Goal: Task Accomplishment & Management: Use online tool/utility

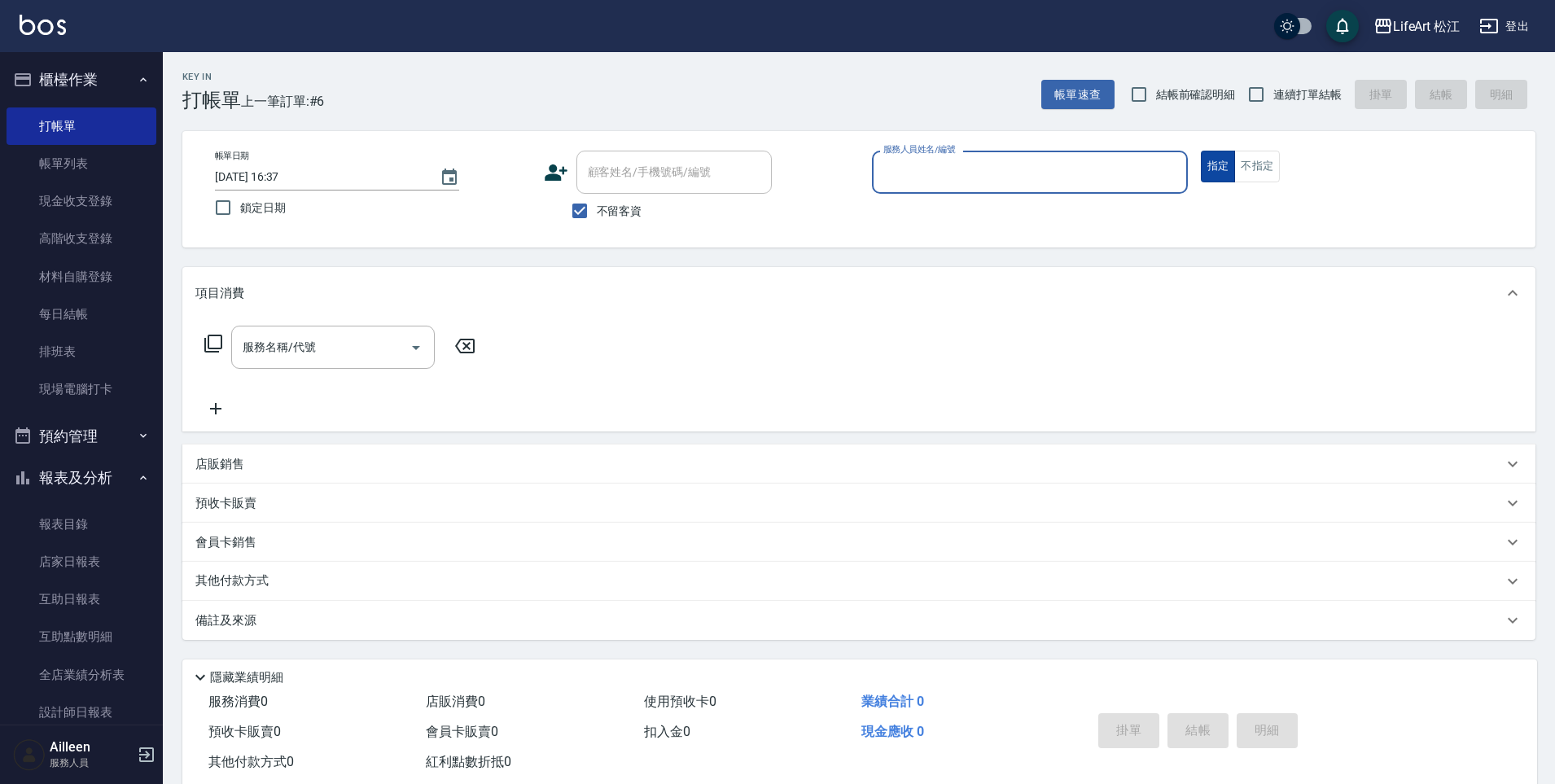
click at [1266, 171] on button "不指定" at bounding box center [1257, 167] width 46 height 32
click at [1081, 192] on div "服務人員姓名/編號" at bounding box center [1030, 172] width 316 height 43
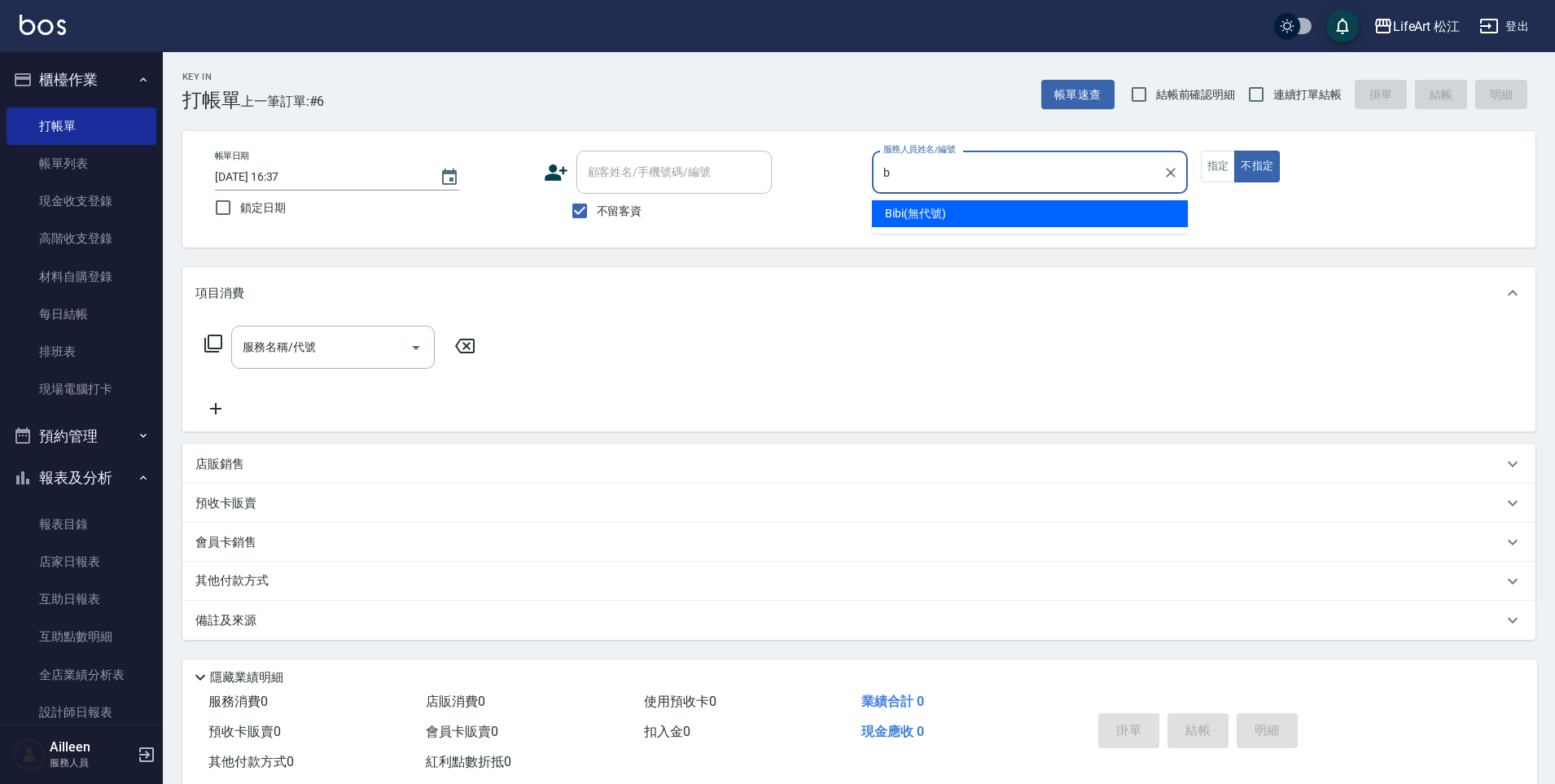
click at [977, 210] on div "Bibi (無代號)" at bounding box center [1030, 213] width 316 height 27
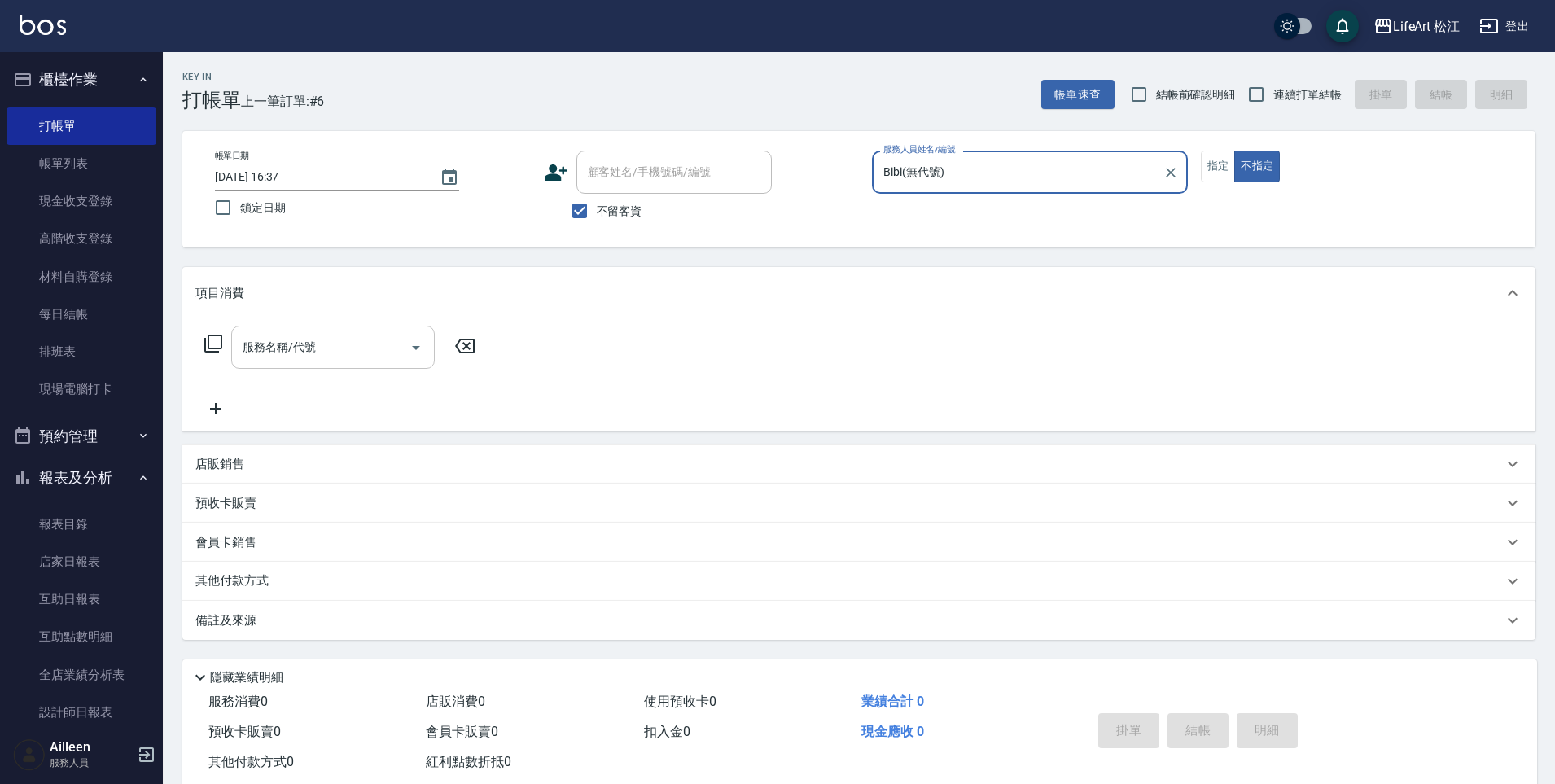
type input "Bibi(無代號)"
click at [381, 352] on input "服務名稱/代號" at bounding box center [321, 347] width 165 height 28
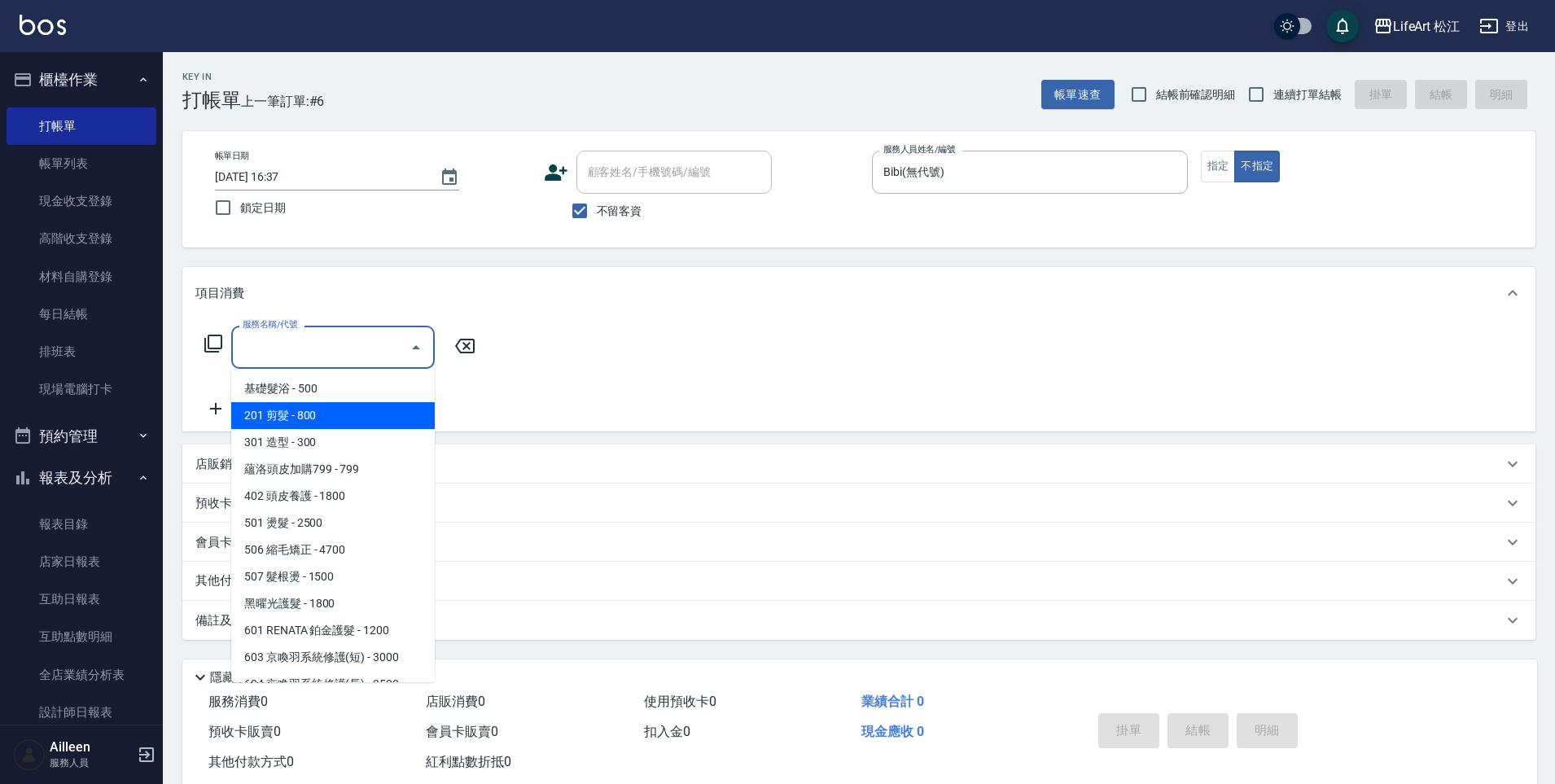
click at [367, 408] on span "201 剪髮 - 800" at bounding box center [333, 416] width 203 height 27
type input "201 剪髮(201)"
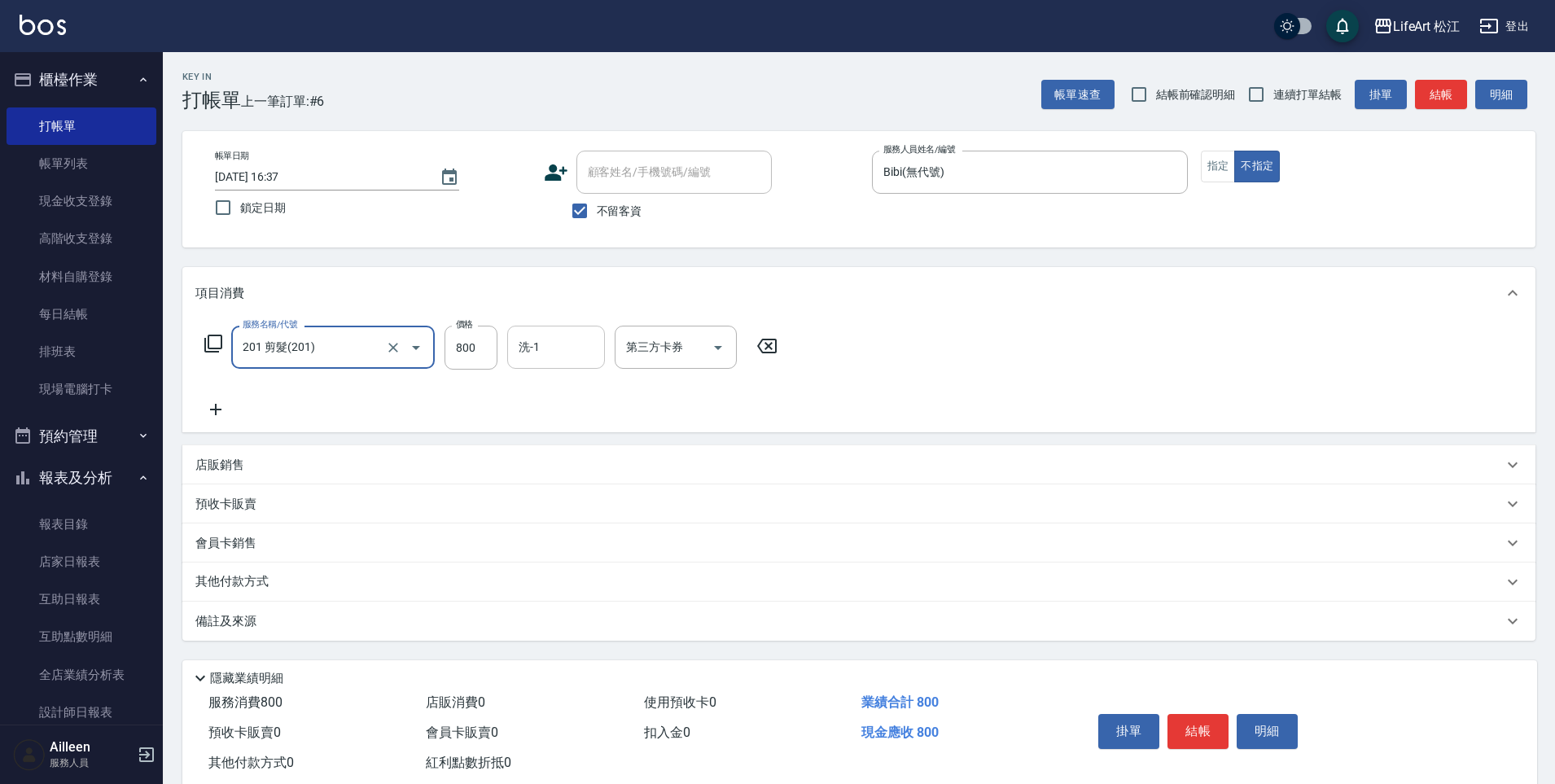
click at [598, 351] on div "洗-1" at bounding box center [555, 346] width 97 height 43
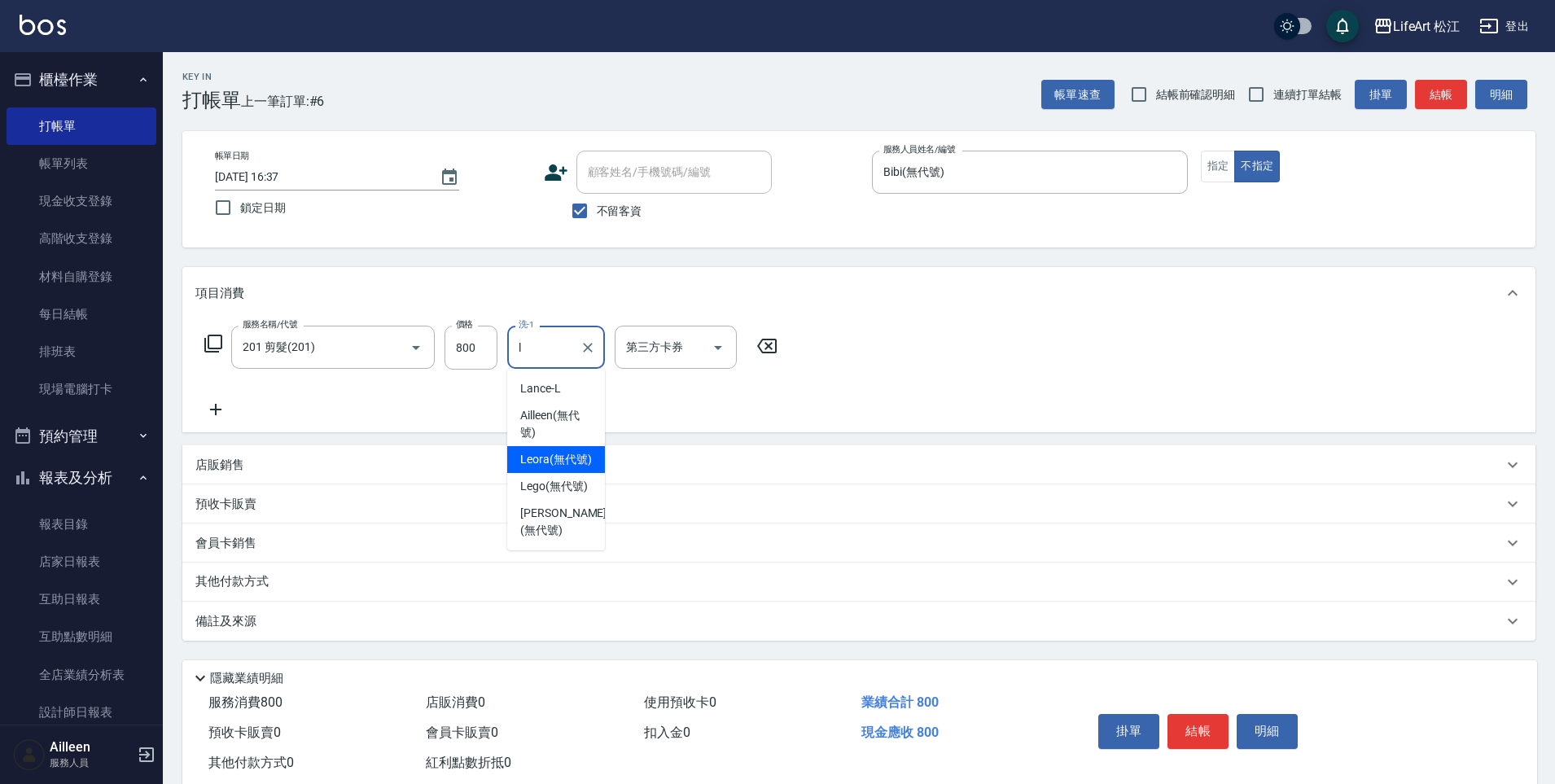
drag, startPoint x: 563, startPoint y: 497, endPoint x: 564, endPoint y: 465, distance: 32.0
click at [564, 465] on ul "[PERSON_NAME] (無代號) [PERSON_NAME] (無代號) Lego (無代號) [PERSON_NAME] (無代號)" at bounding box center [555, 460] width 97 height 182
click at [564, 465] on span "Leora (無代號)" at bounding box center [556, 459] width 72 height 17
type input "Leora(無代號)"
click at [256, 628] on div "備註及來源" at bounding box center [849, 621] width 1308 height 17
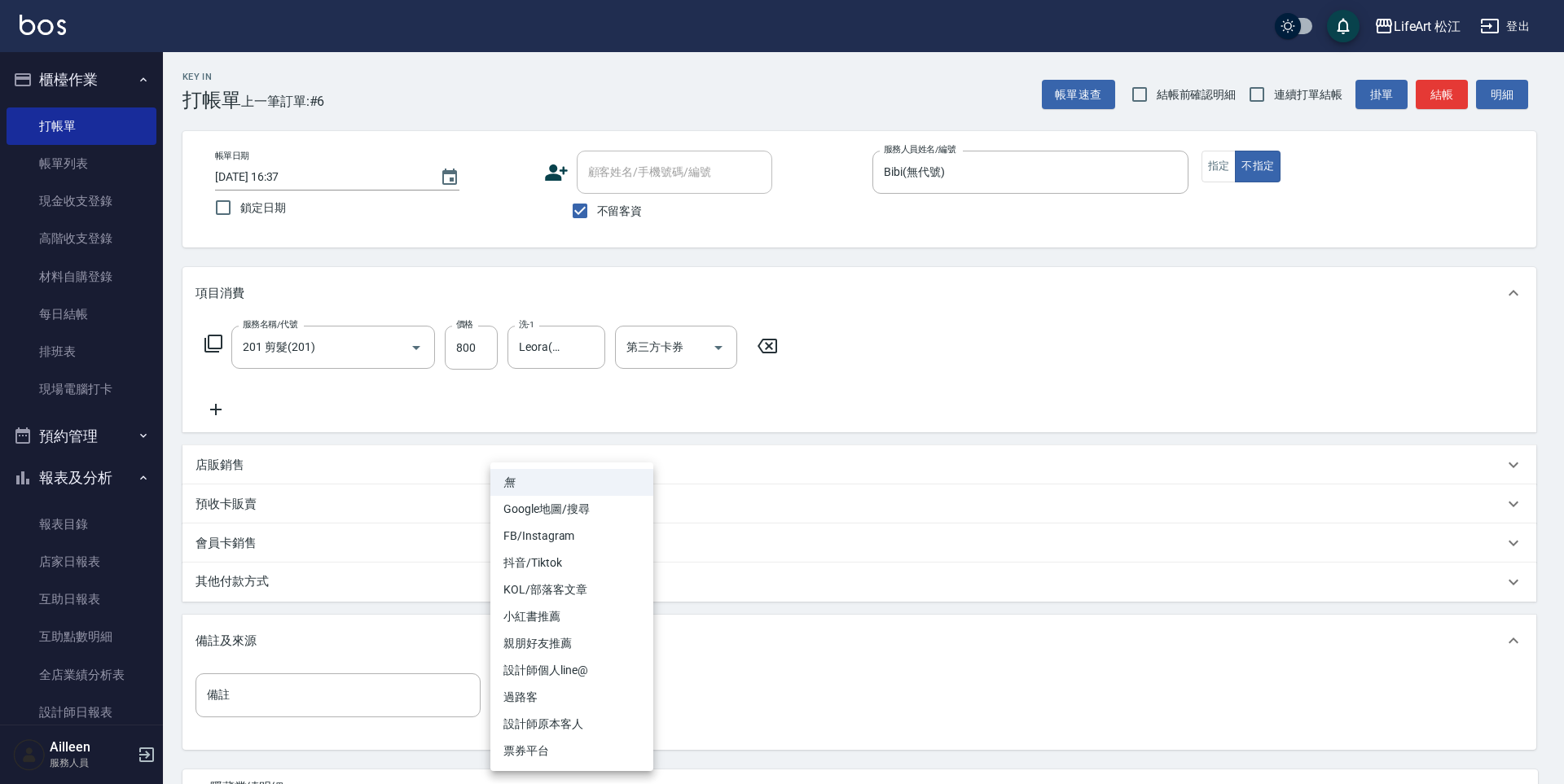
click at [619, 687] on body "LifeArt 松江 登出 櫃檯作業 打帳單 帳單列表 現金收支登錄 高階收支登錄 材料自購登錄 每日結帳 排班表 現場電腦打卡 預約管理 預約管理 單日預約…" at bounding box center [782, 463] width 1564 height 927
click at [615, 694] on li "過路客" at bounding box center [572, 697] width 163 height 27
type input "過路客"
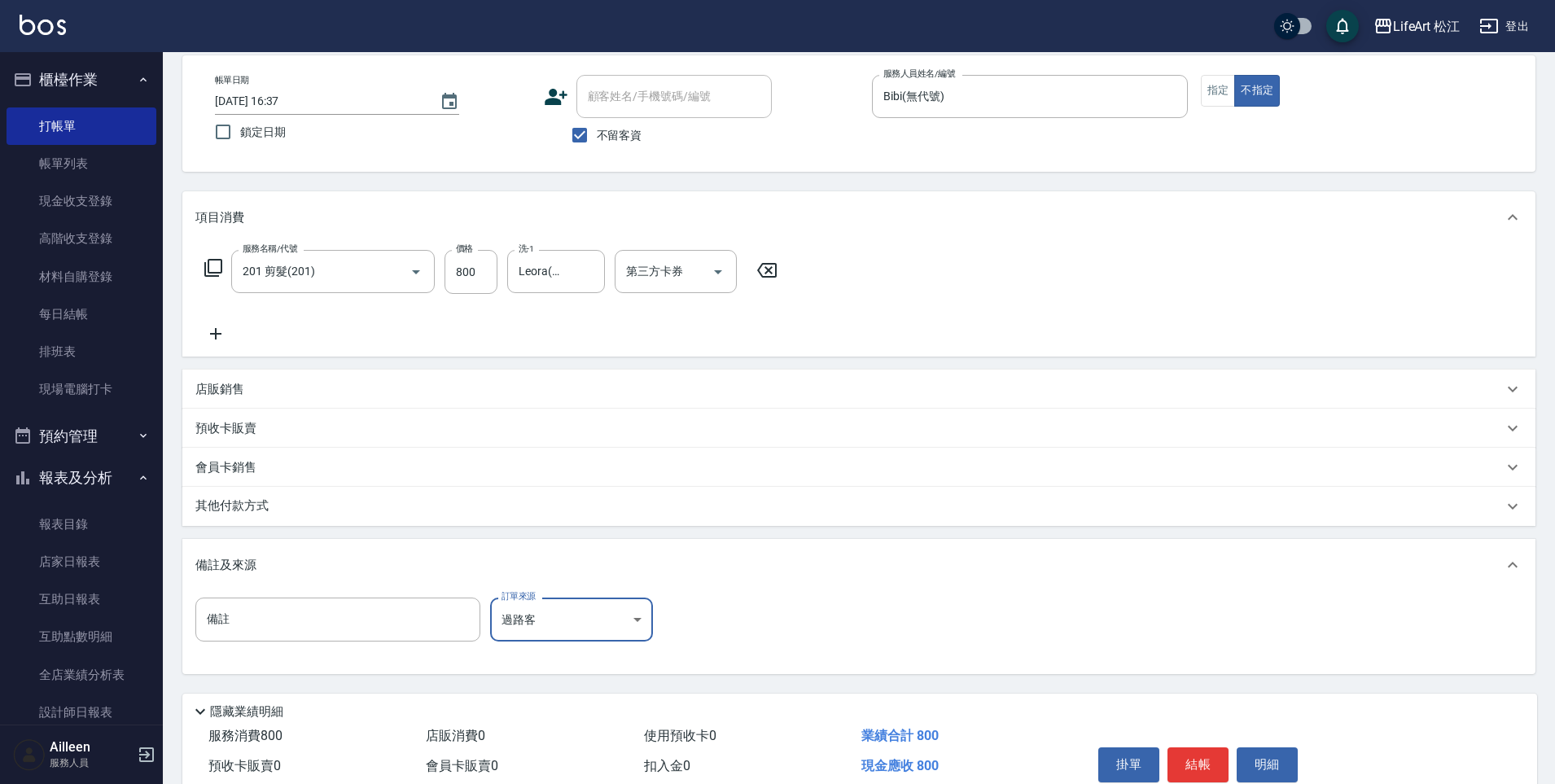
scroll to position [150, 0]
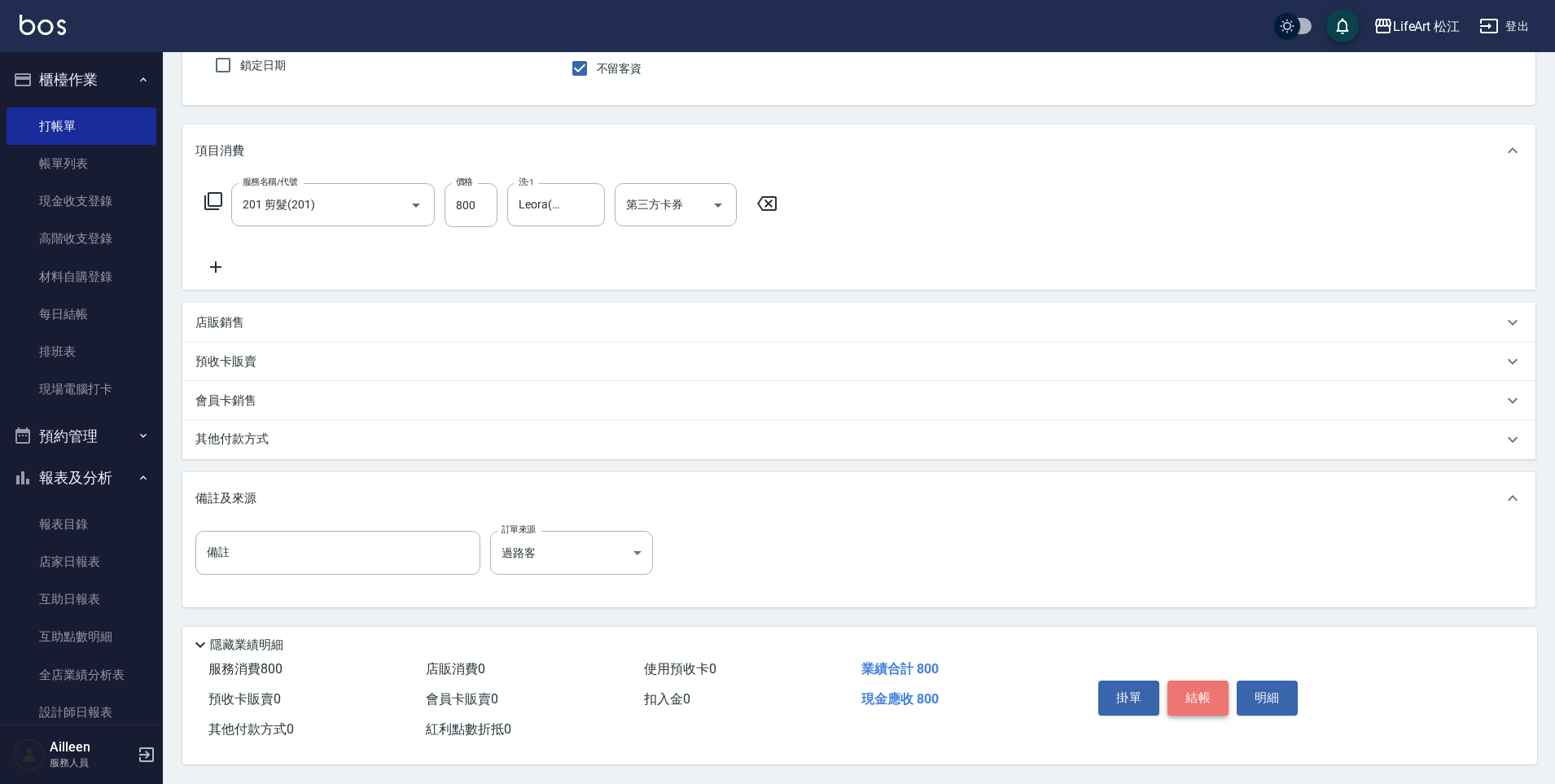
click at [1205, 688] on button "結帳" at bounding box center [1198, 697] width 61 height 34
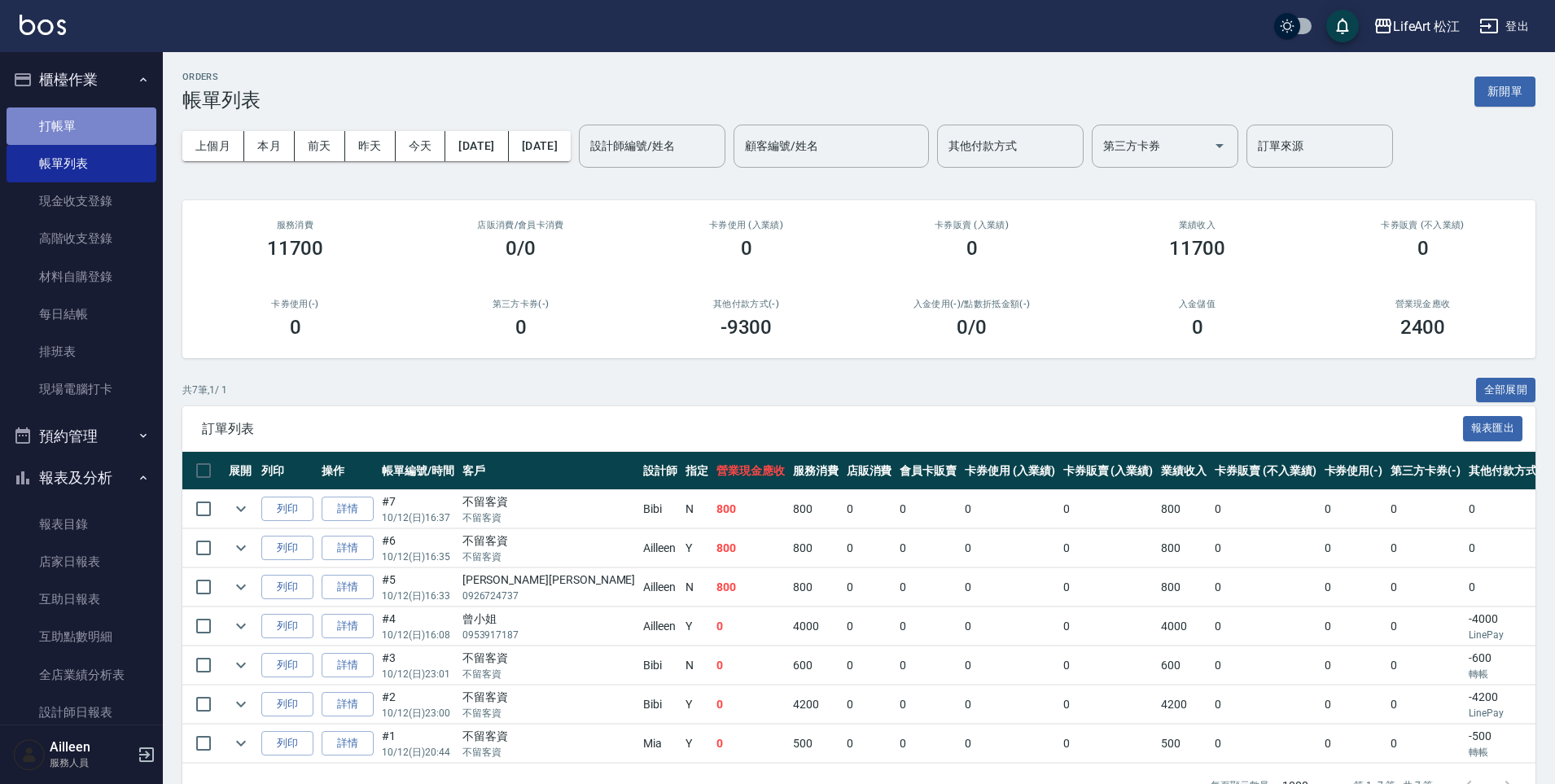
click at [85, 123] on link "打帳單" at bounding box center [81, 126] width 150 height 38
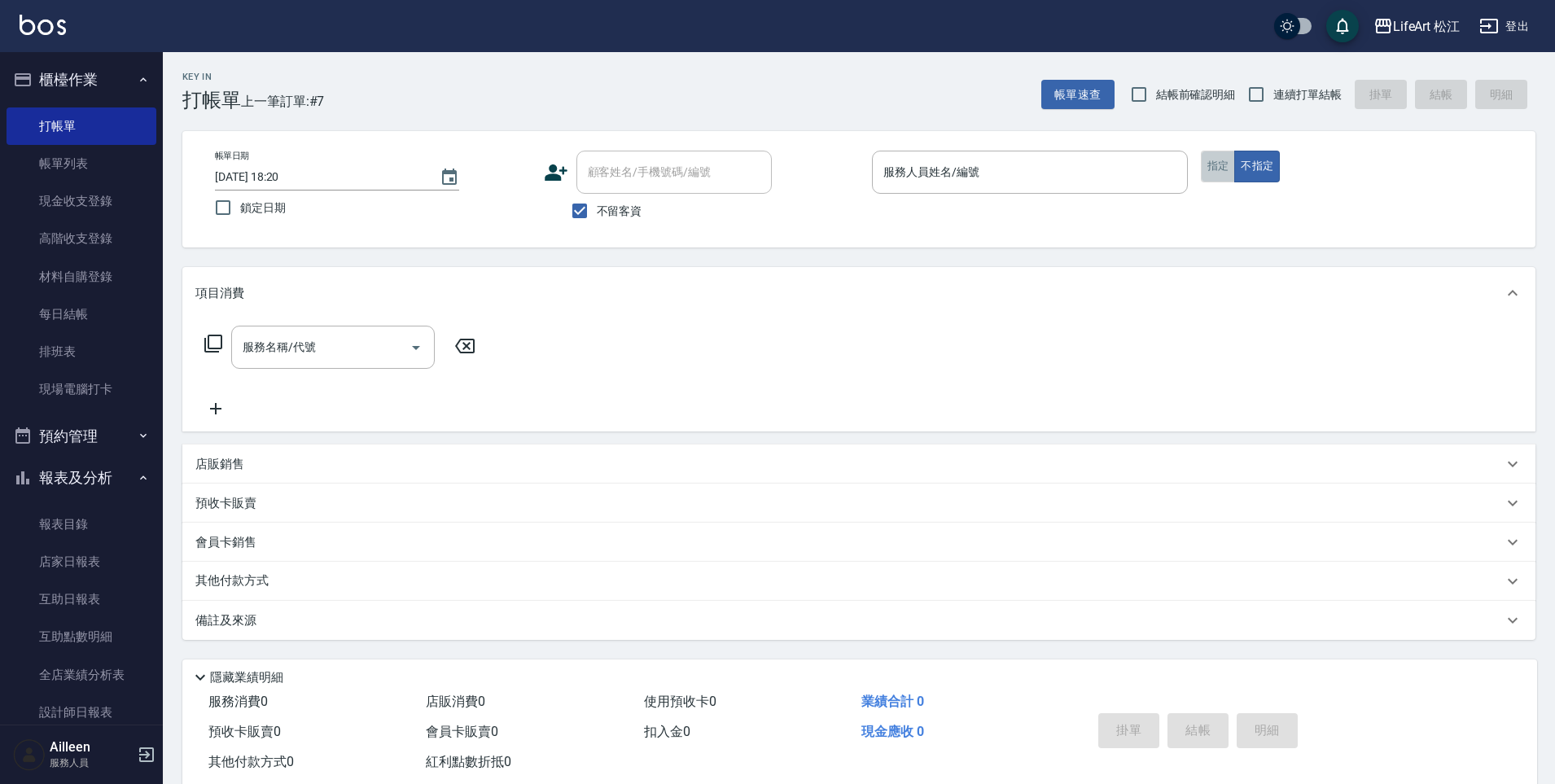
click at [1223, 164] on button "指定" at bounding box center [1218, 167] width 35 height 32
click at [1073, 175] on input "服務人員姓名/編號" at bounding box center [1031, 172] width 302 height 28
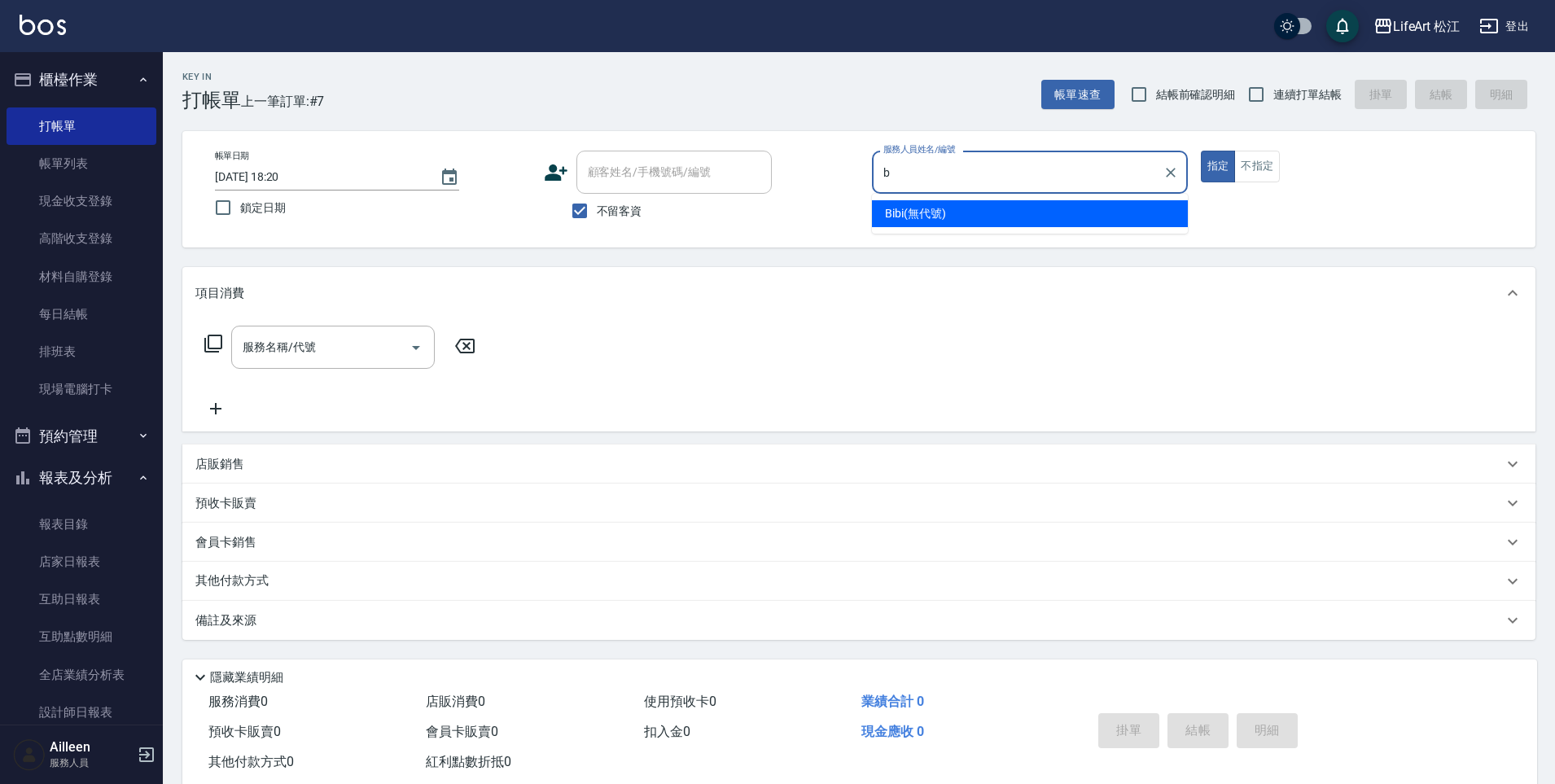
click at [1068, 212] on div "Bibi (無代號)" at bounding box center [1030, 213] width 316 height 27
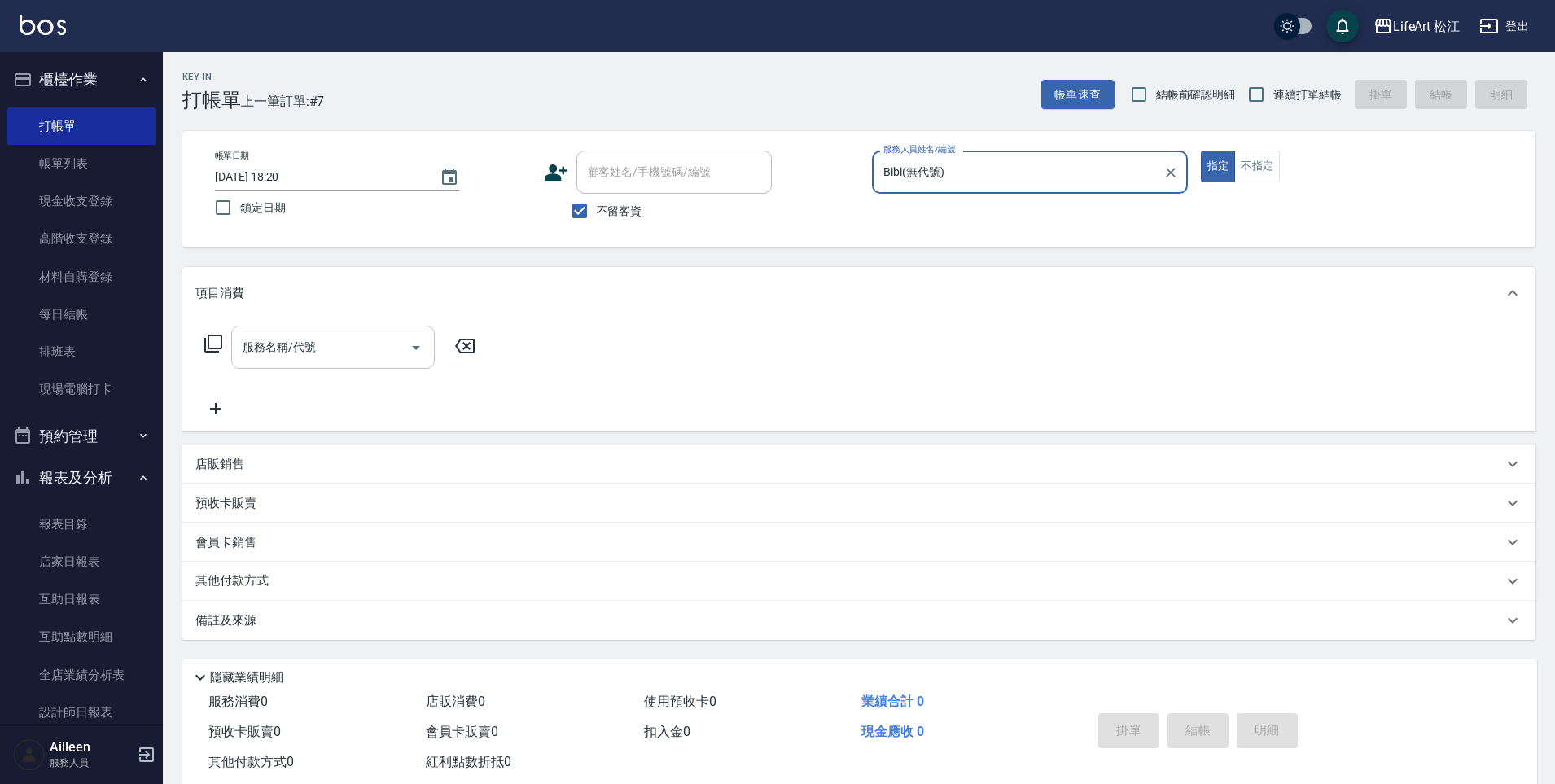
type input "Bibi(無代號)"
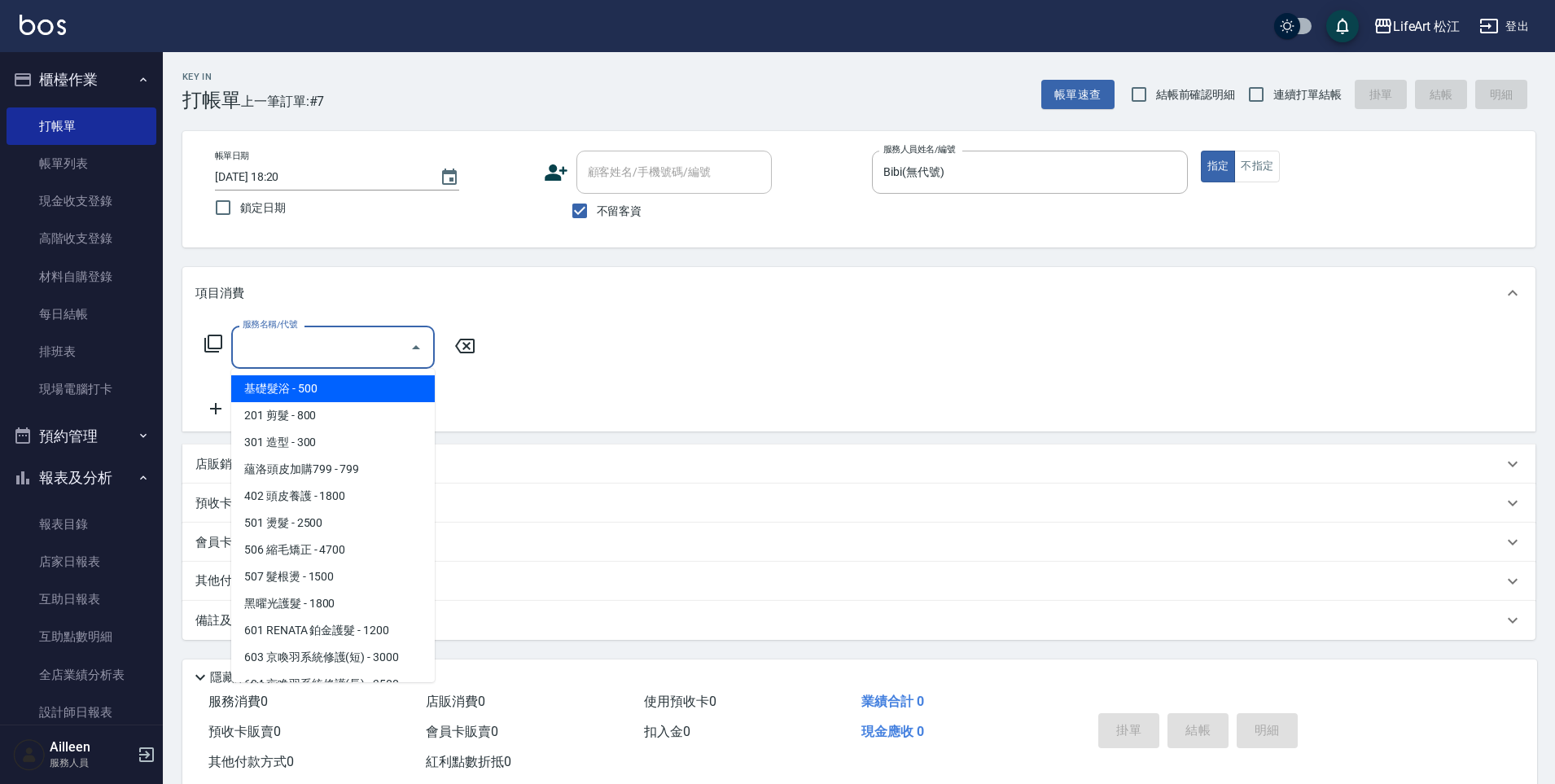
click at [314, 343] on input "服務名稱/代號" at bounding box center [321, 347] width 165 height 28
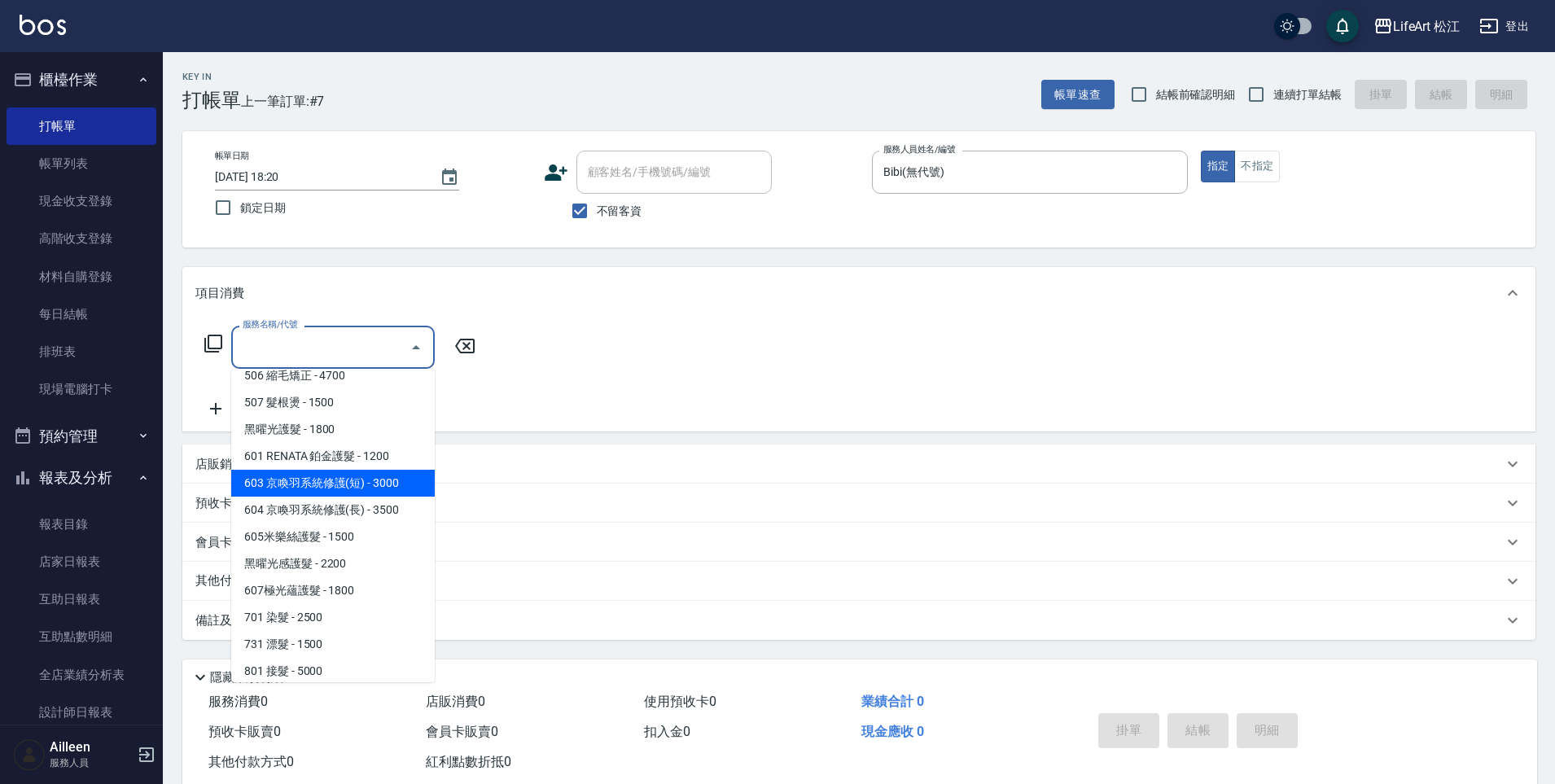
scroll to position [183, 0]
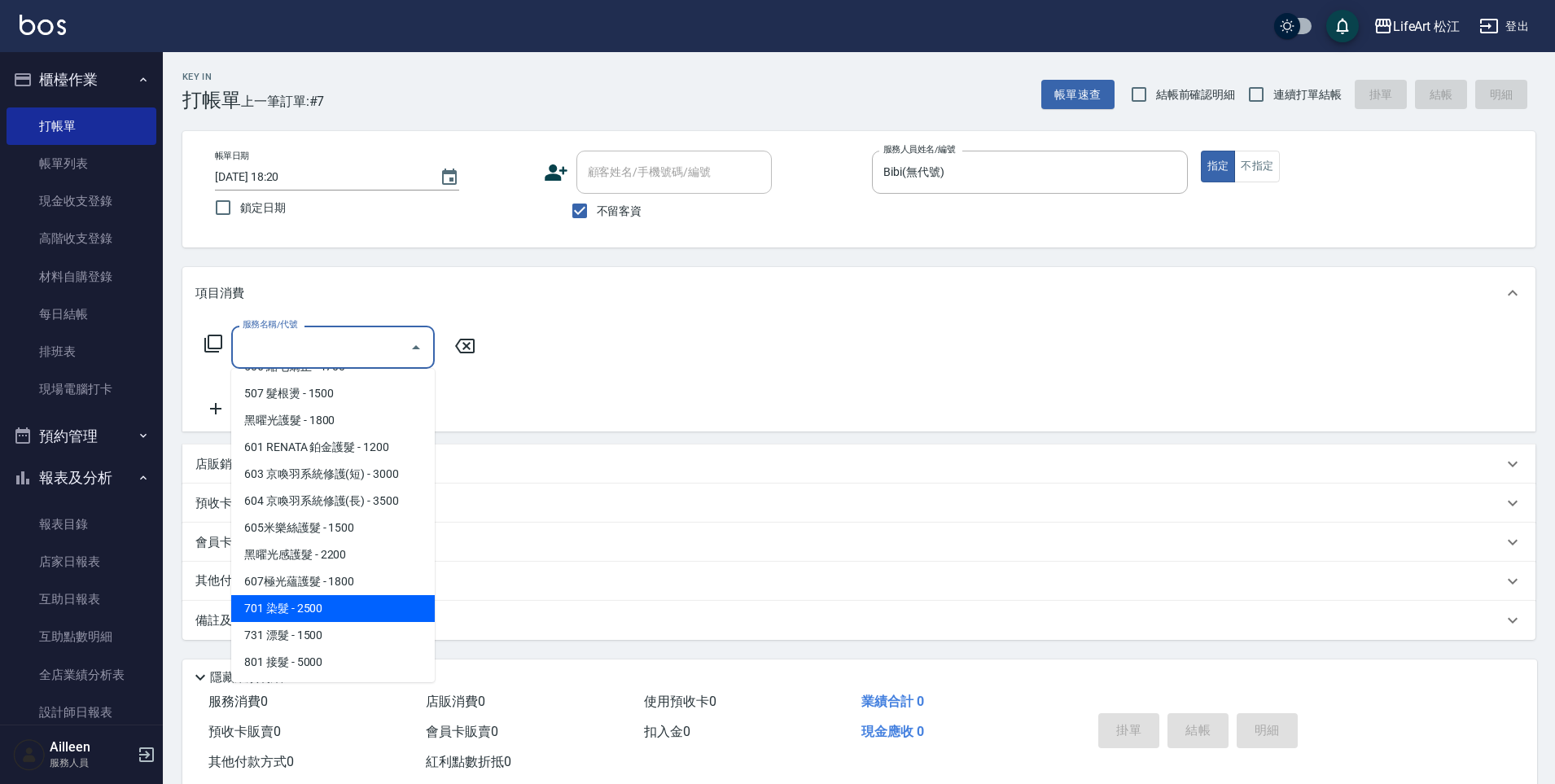
click at [346, 599] on span "701 染髮 - 2500" at bounding box center [333, 609] width 203 height 27
type input "701 染髮(701)"
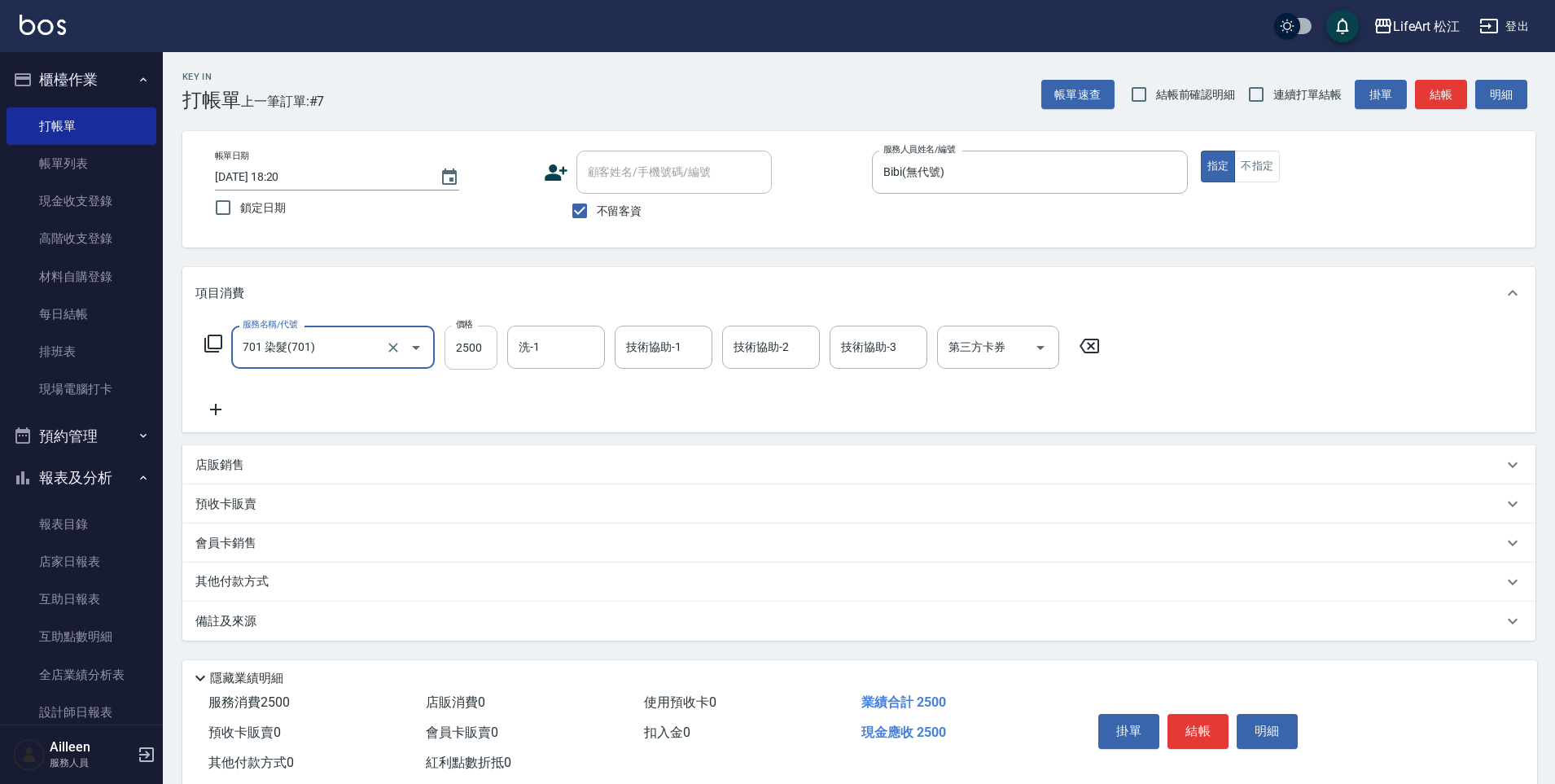
click at [491, 349] on input "2500" at bounding box center [471, 347] width 53 height 44
type input "1500"
click at [225, 412] on icon at bounding box center [216, 410] width 40 height 19
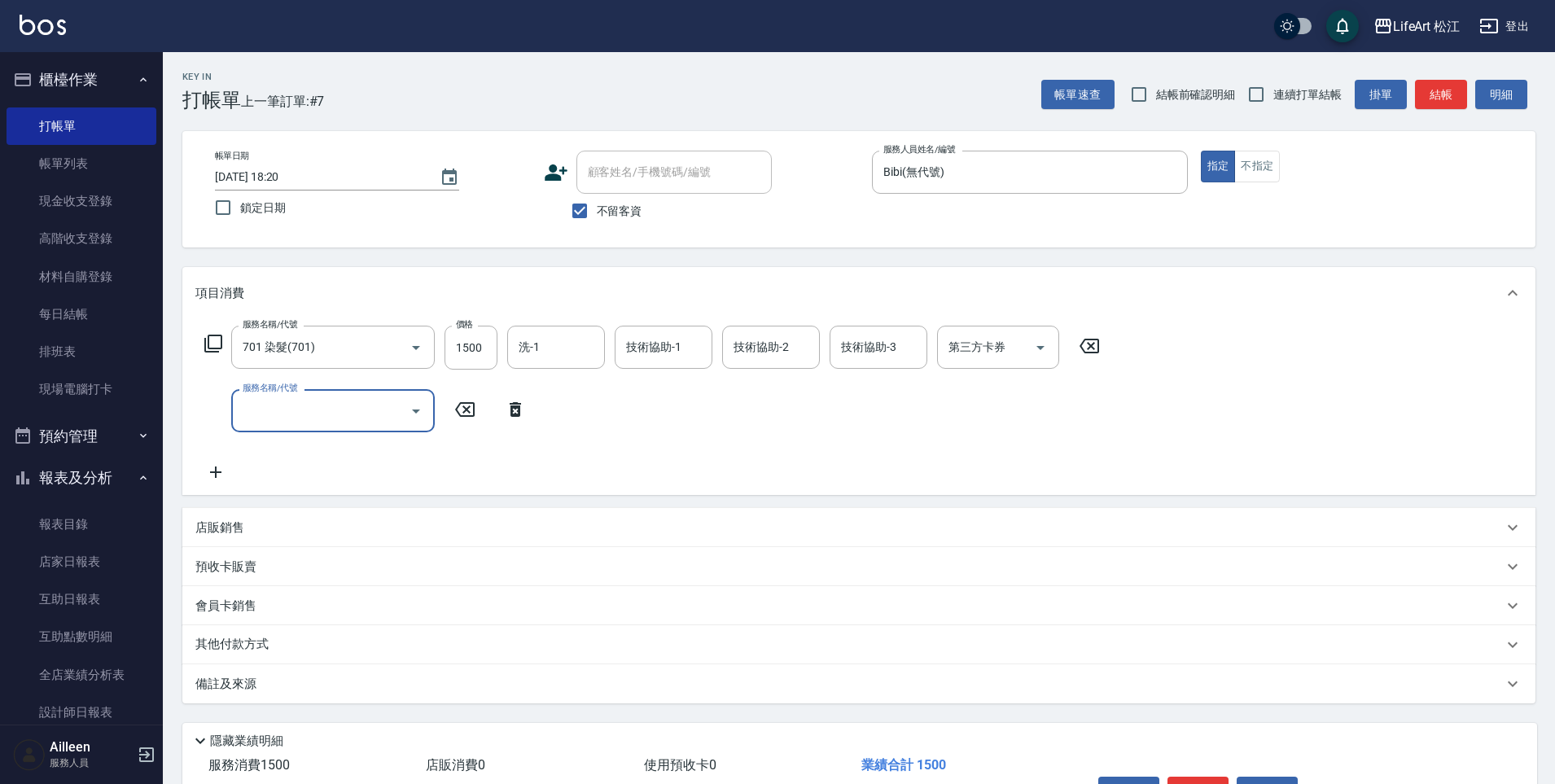
click at [274, 407] on input "服務名稱/代號" at bounding box center [321, 410] width 165 height 28
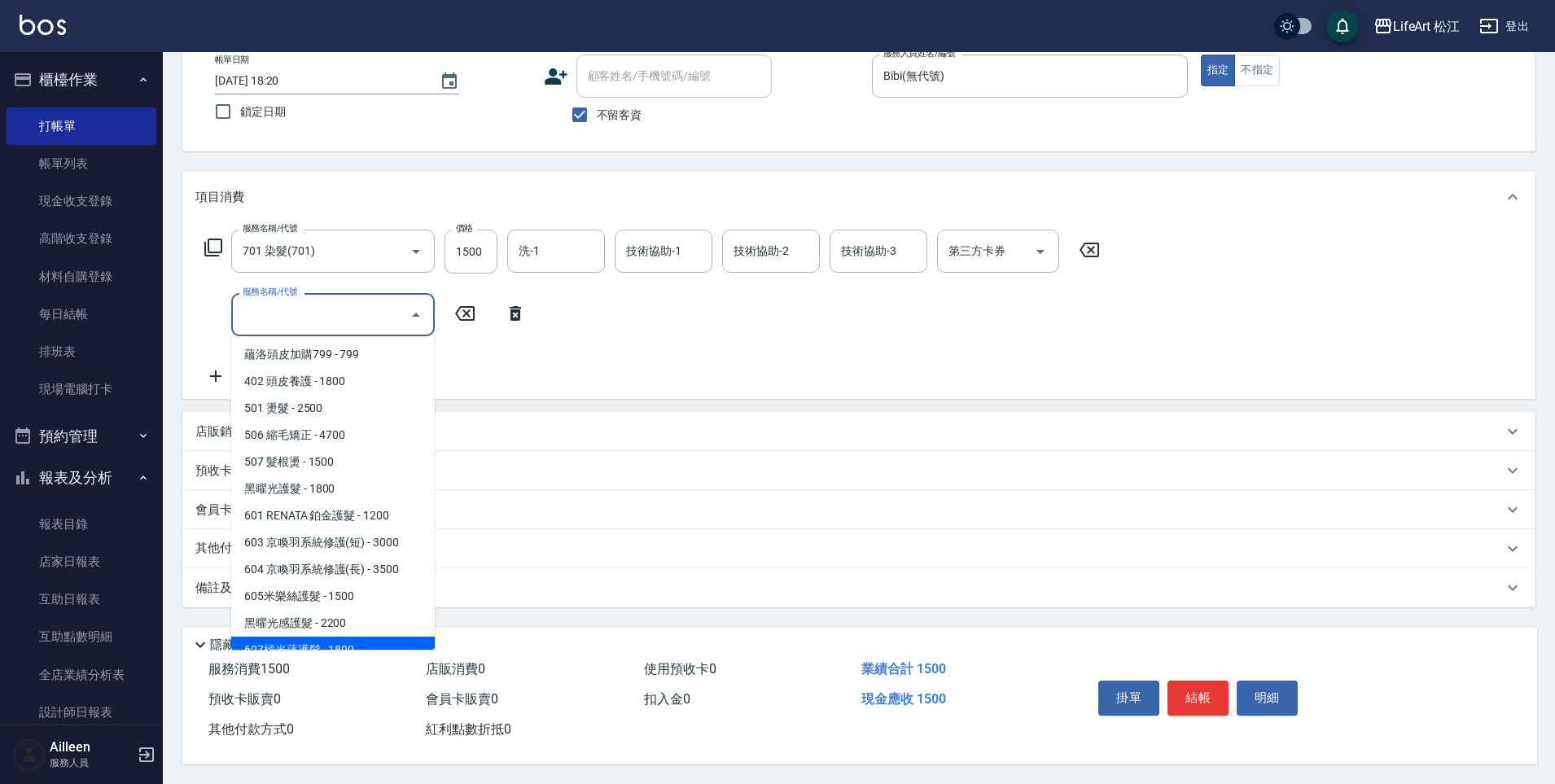
scroll to position [17, 0]
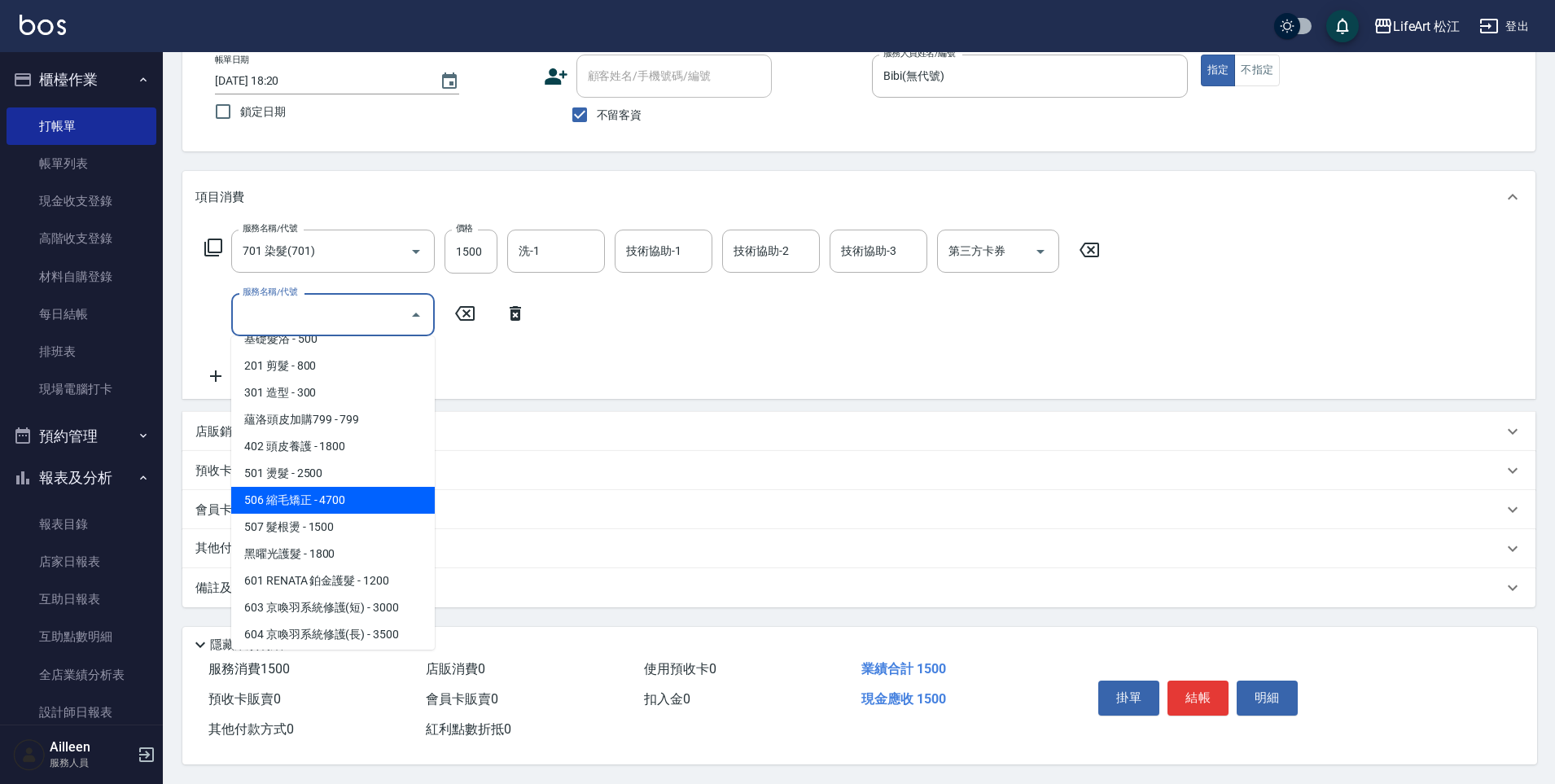
click at [360, 489] on span "506 縮毛矯正 - 4700" at bounding box center [333, 500] width 203 height 27
type input "506 縮毛矯正 (506)"
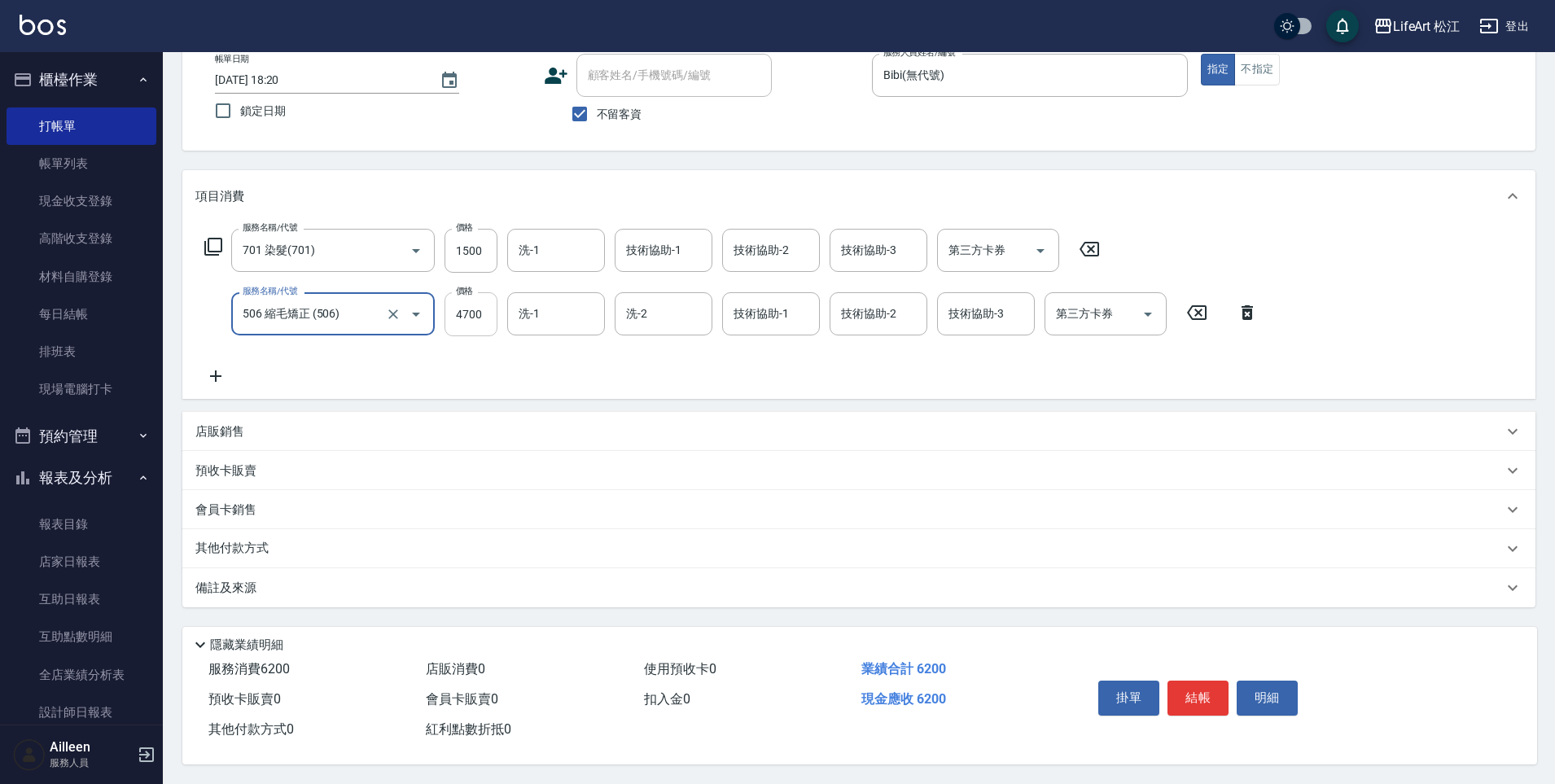
click at [473, 318] on input "4700" at bounding box center [471, 314] width 53 height 44
type input "1500"
click at [223, 370] on icon at bounding box center [216, 376] width 40 height 19
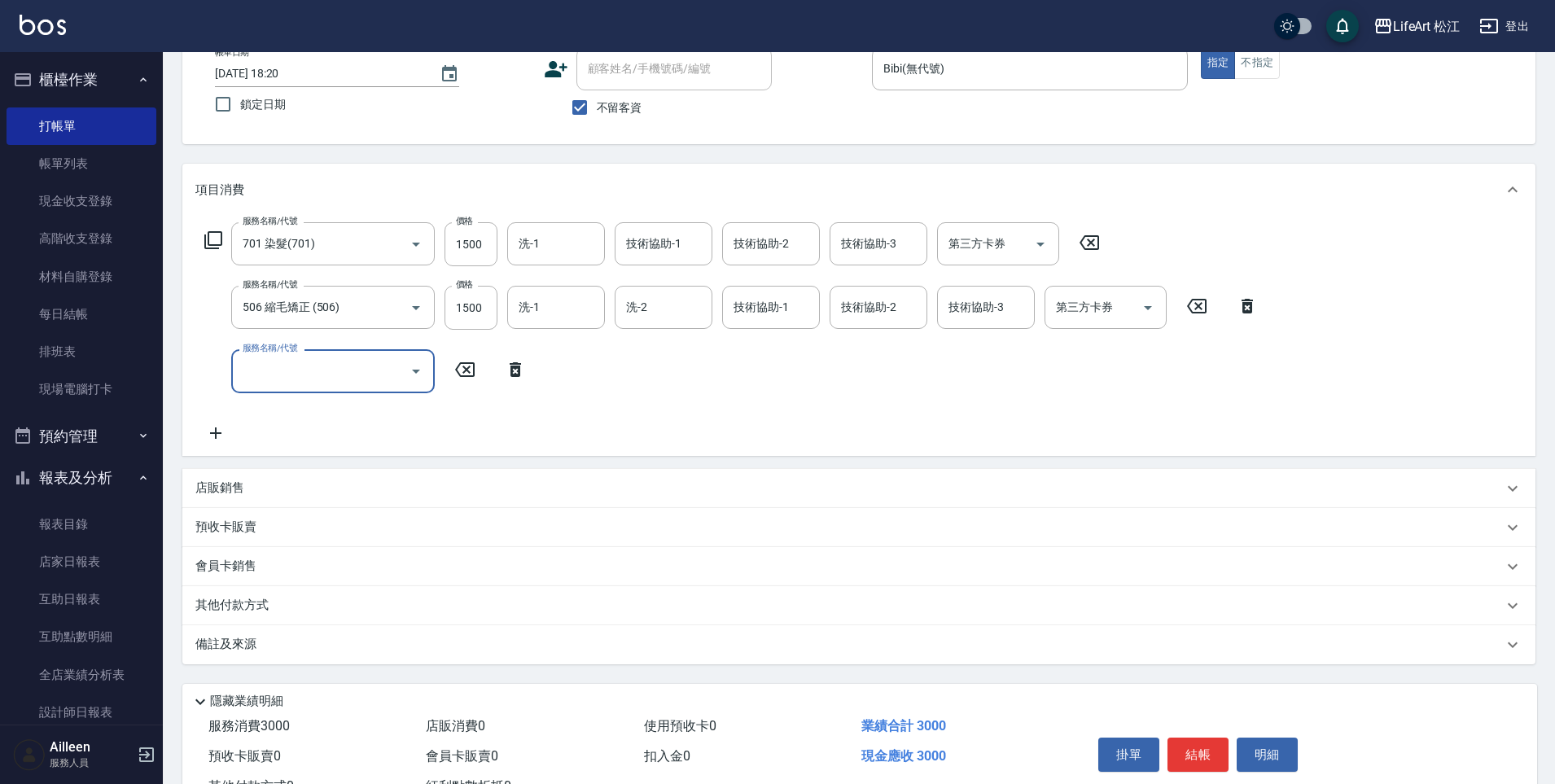
click at [309, 370] on input "服務名稱/代號" at bounding box center [321, 371] width 165 height 28
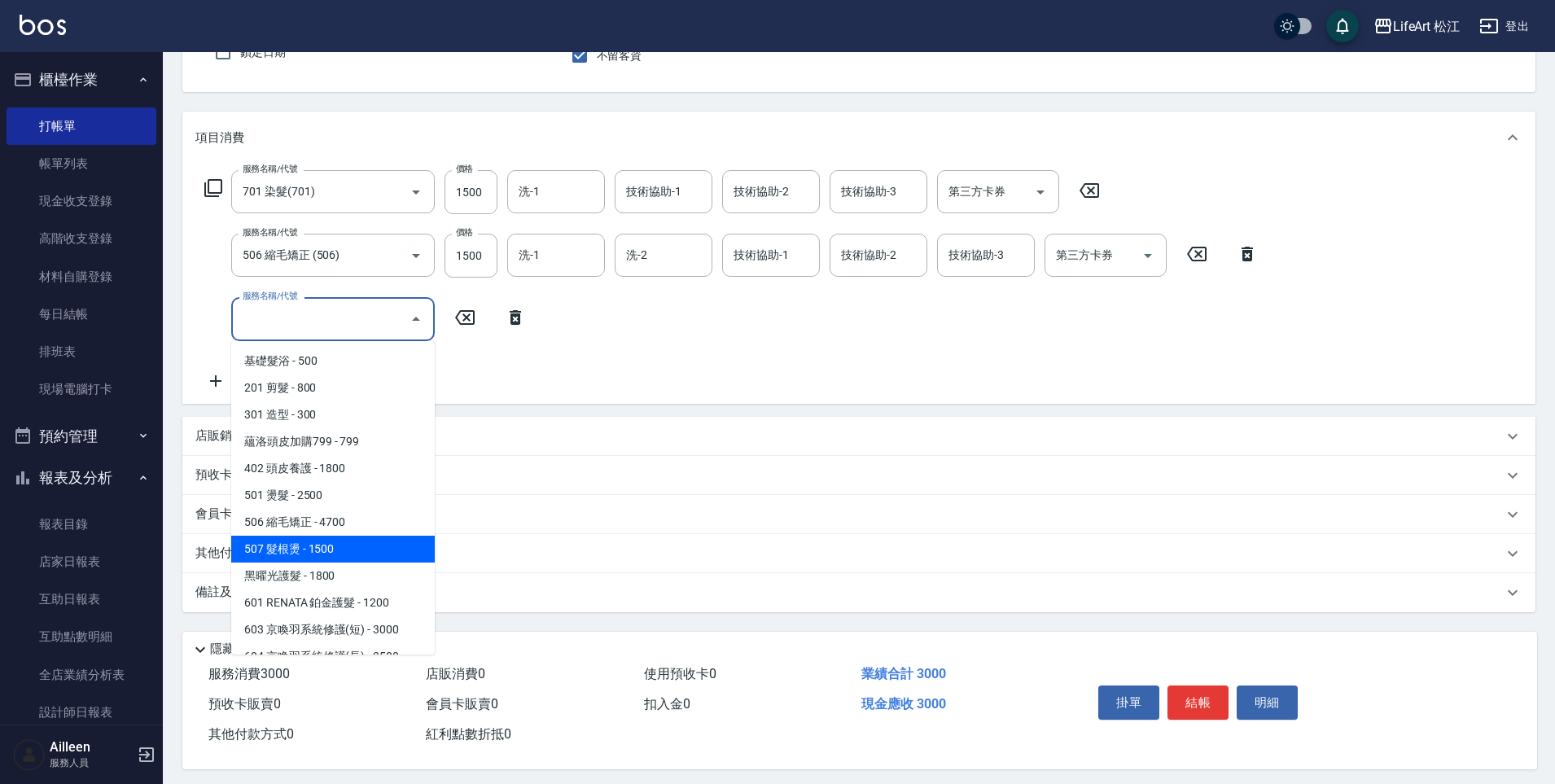
scroll to position [0, 0]
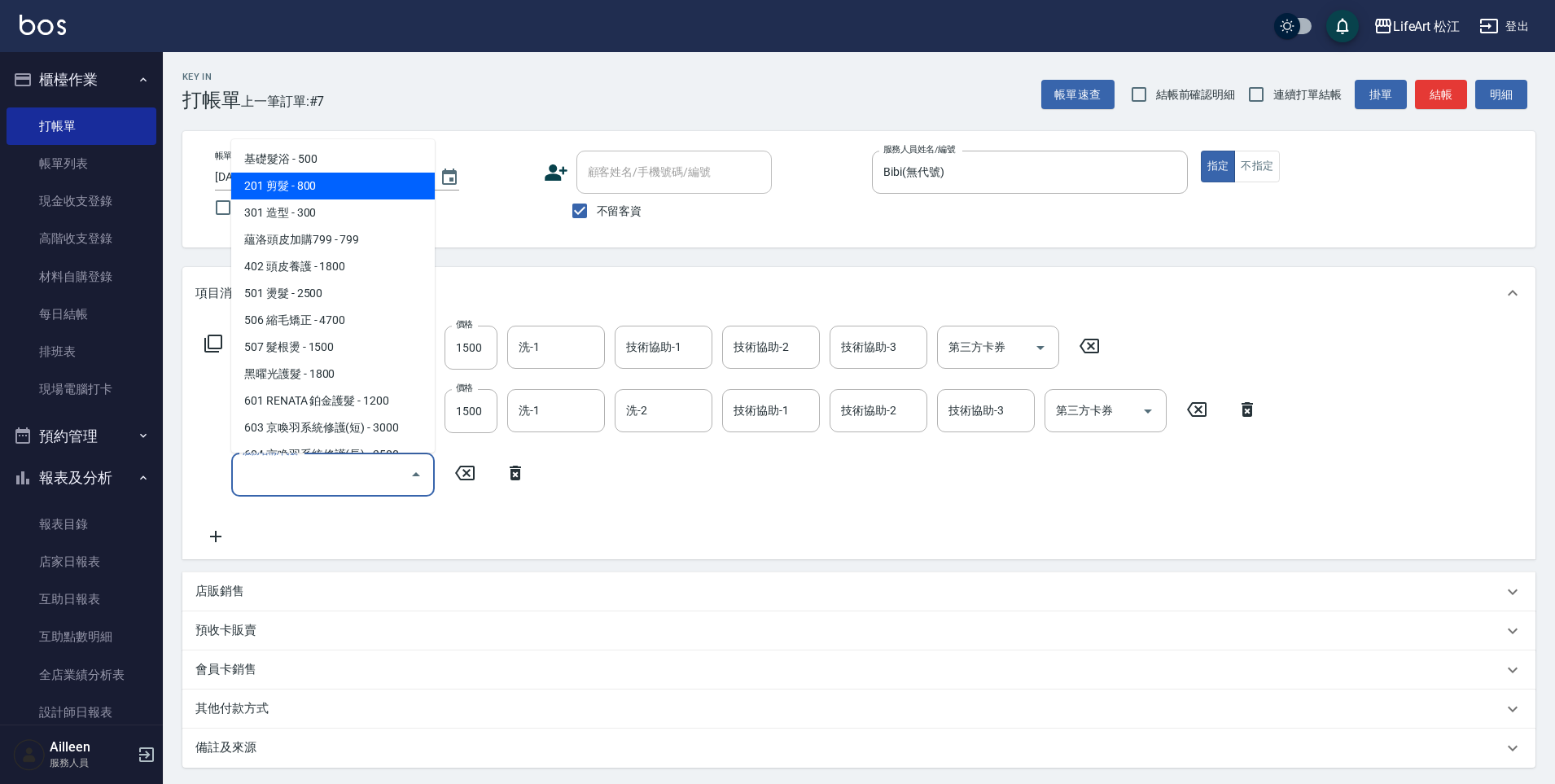
click at [339, 188] on span "201 剪髮 - 800" at bounding box center [333, 186] width 203 height 27
type input "201 剪髮(201)"
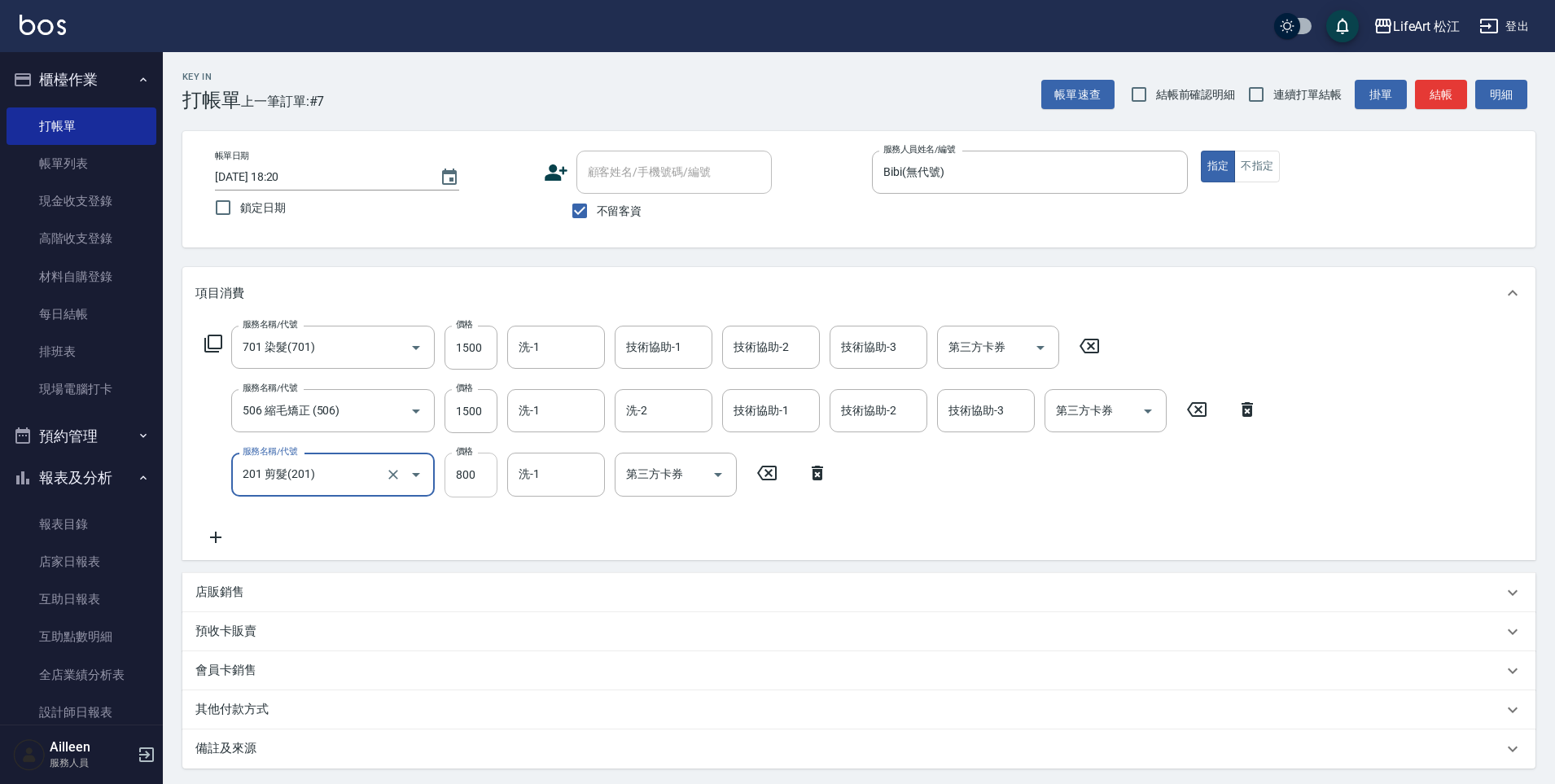
click at [472, 477] on input "800" at bounding box center [471, 474] width 53 height 44
type input "500"
click at [215, 540] on icon at bounding box center [216, 537] width 11 height 11
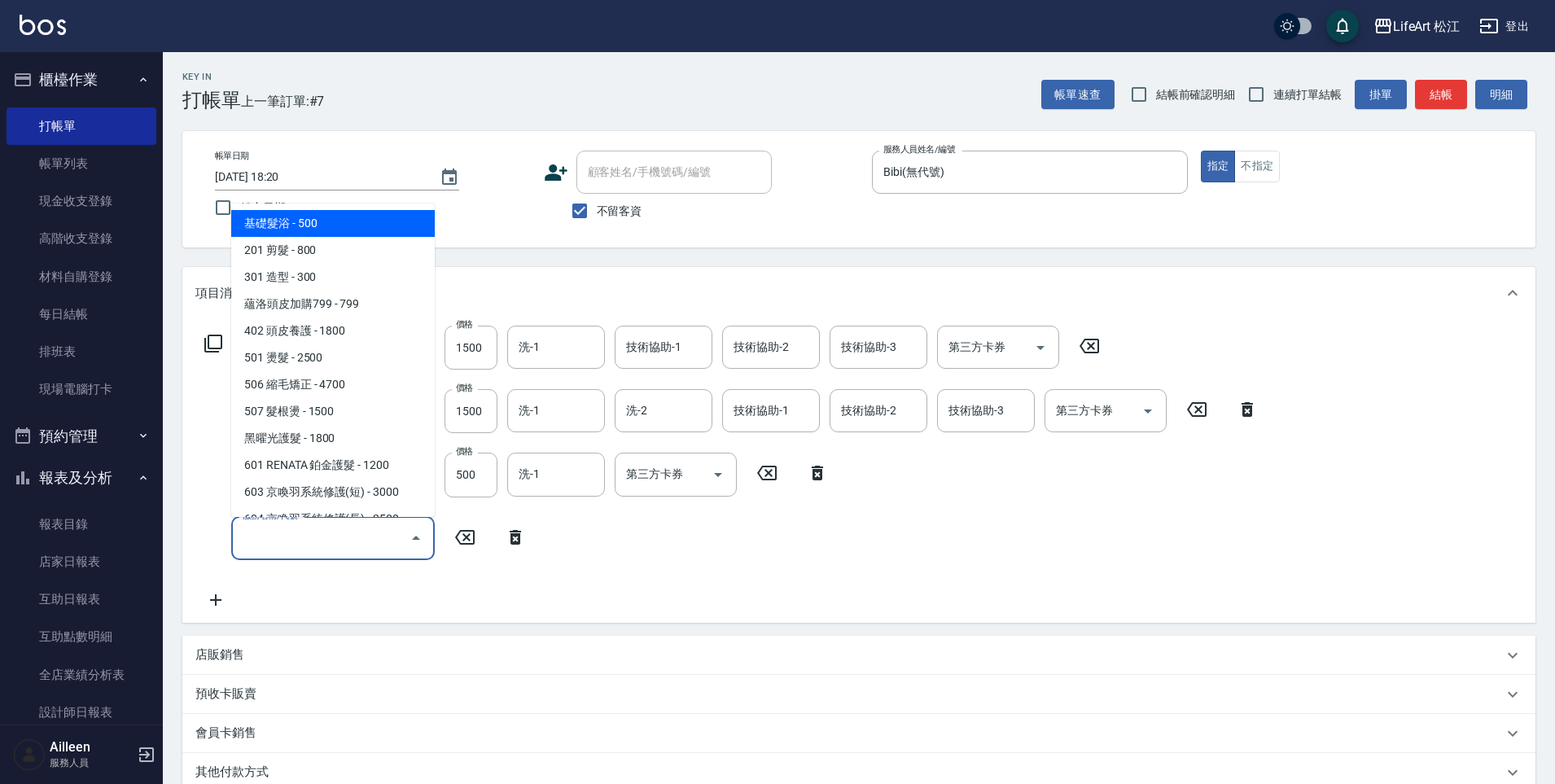
click at [345, 529] on input "服務名稱/代號" at bounding box center [321, 538] width 165 height 28
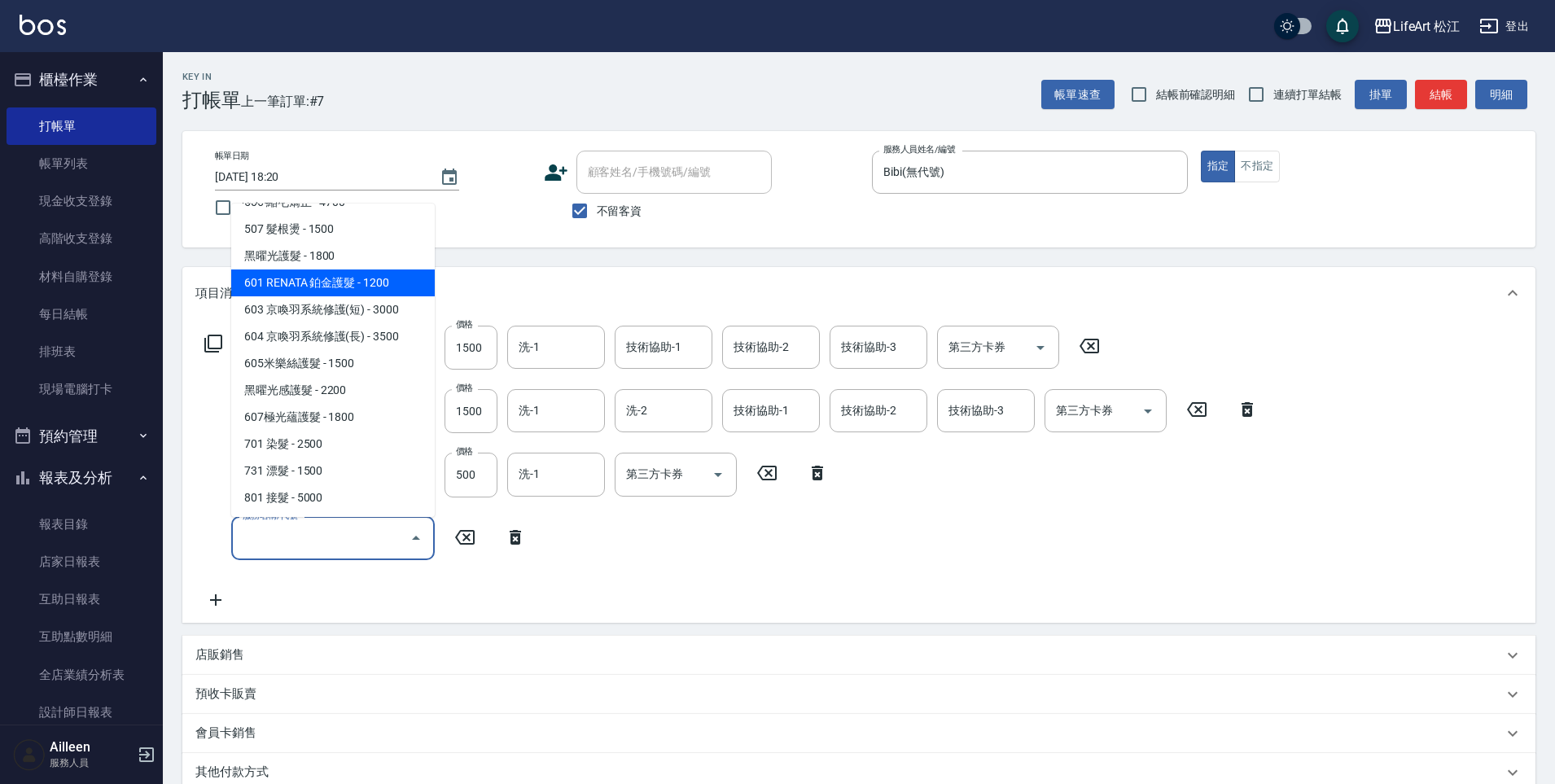
scroll to position [183, 0]
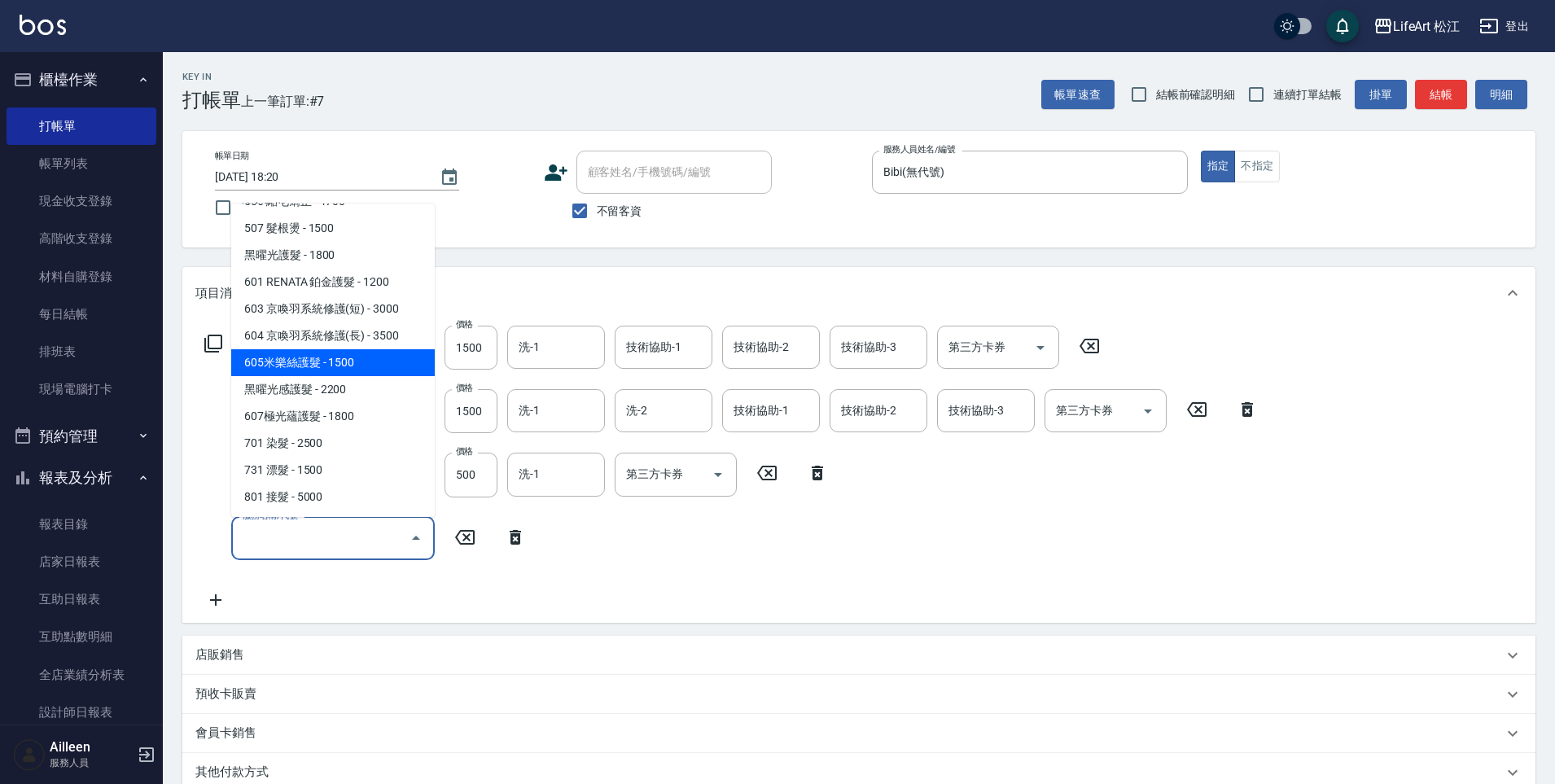
click at [362, 365] on span "605米樂絲護髮 - 1500" at bounding box center [333, 362] width 203 height 27
type input "605米樂絲護髮(605)"
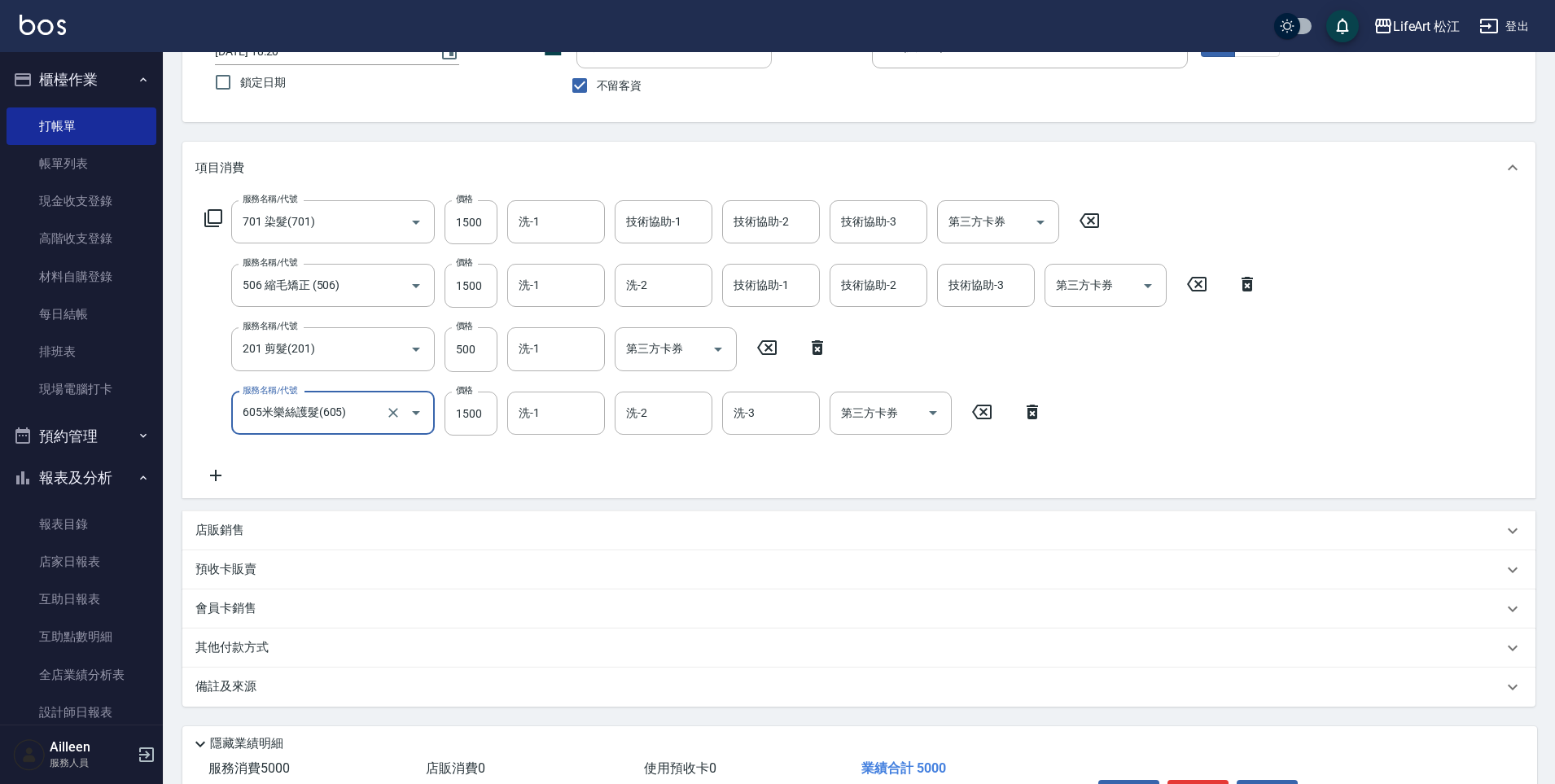
scroll to position [232, 0]
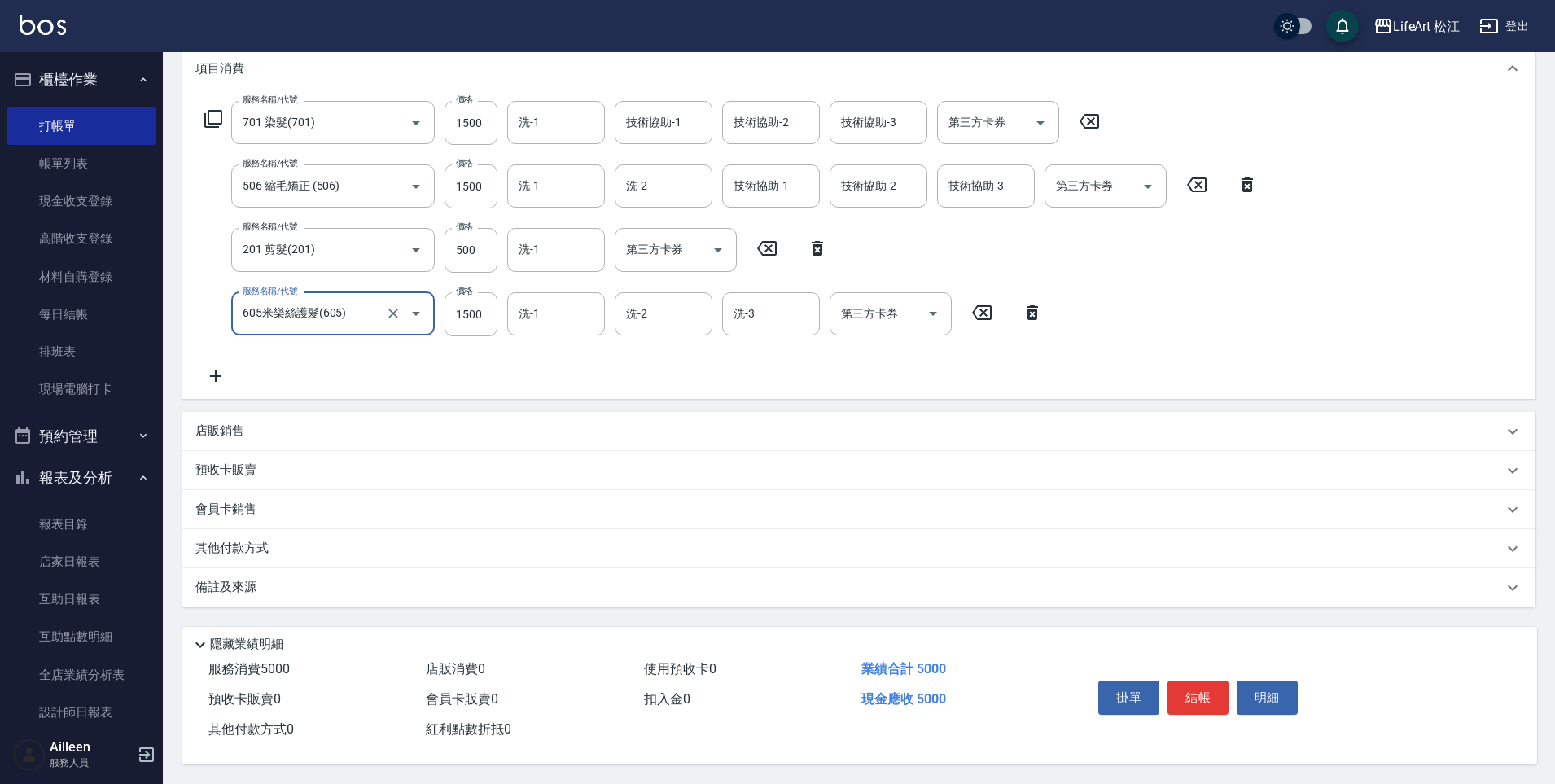
click at [302, 579] on div "備註及來源" at bounding box center [849, 587] width 1308 height 17
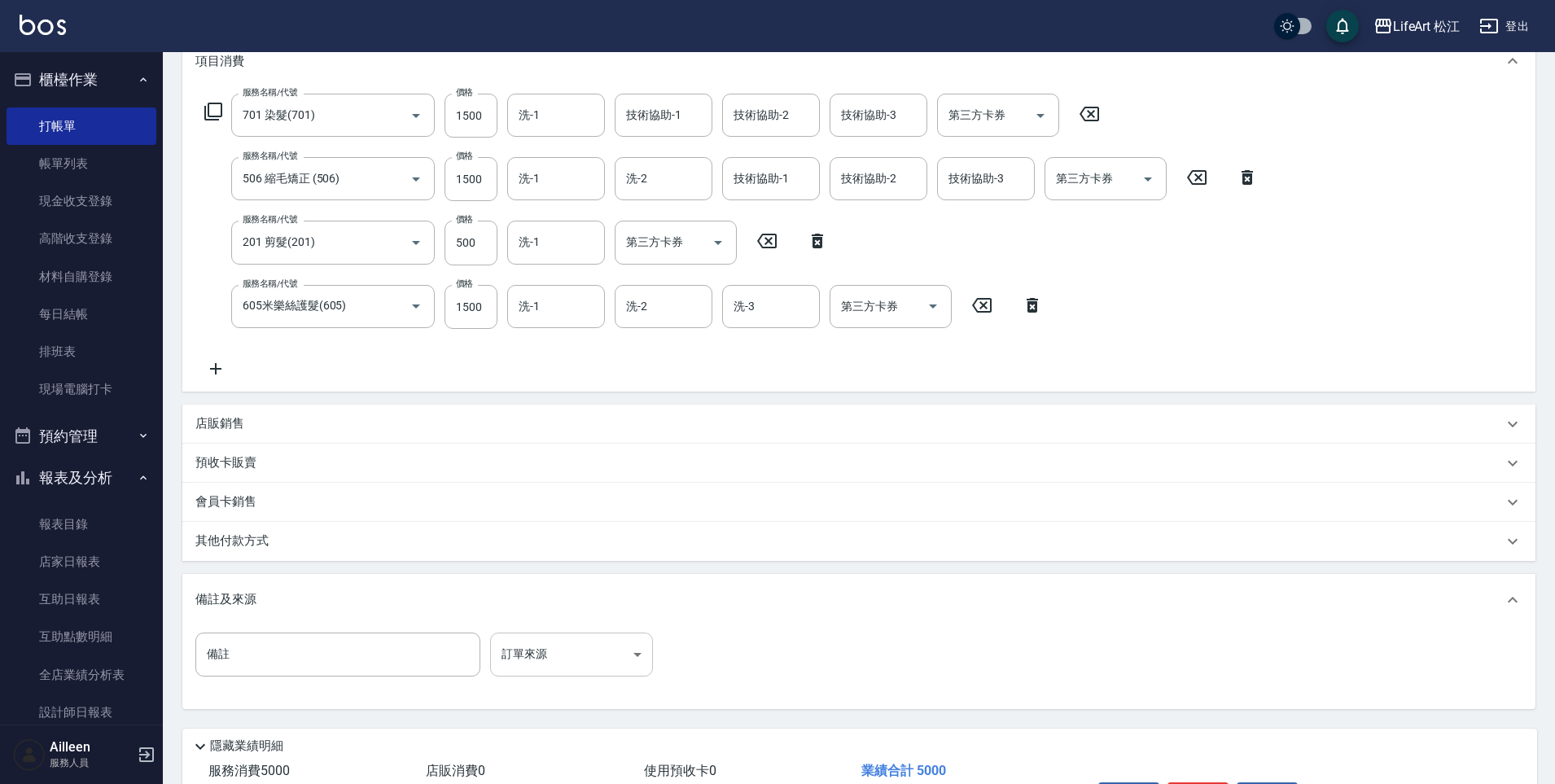
click at [521, 642] on body "LifeArt 松江 登出 櫃檯作業 打帳單 帳單列表 現金收支登錄 高階收支登錄 材料自購登錄 每日結帳 排班表 現場電腦打卡 預約管理 預約管理 單日預約…" at bounding box center [777, 326] width 1555 height 1118
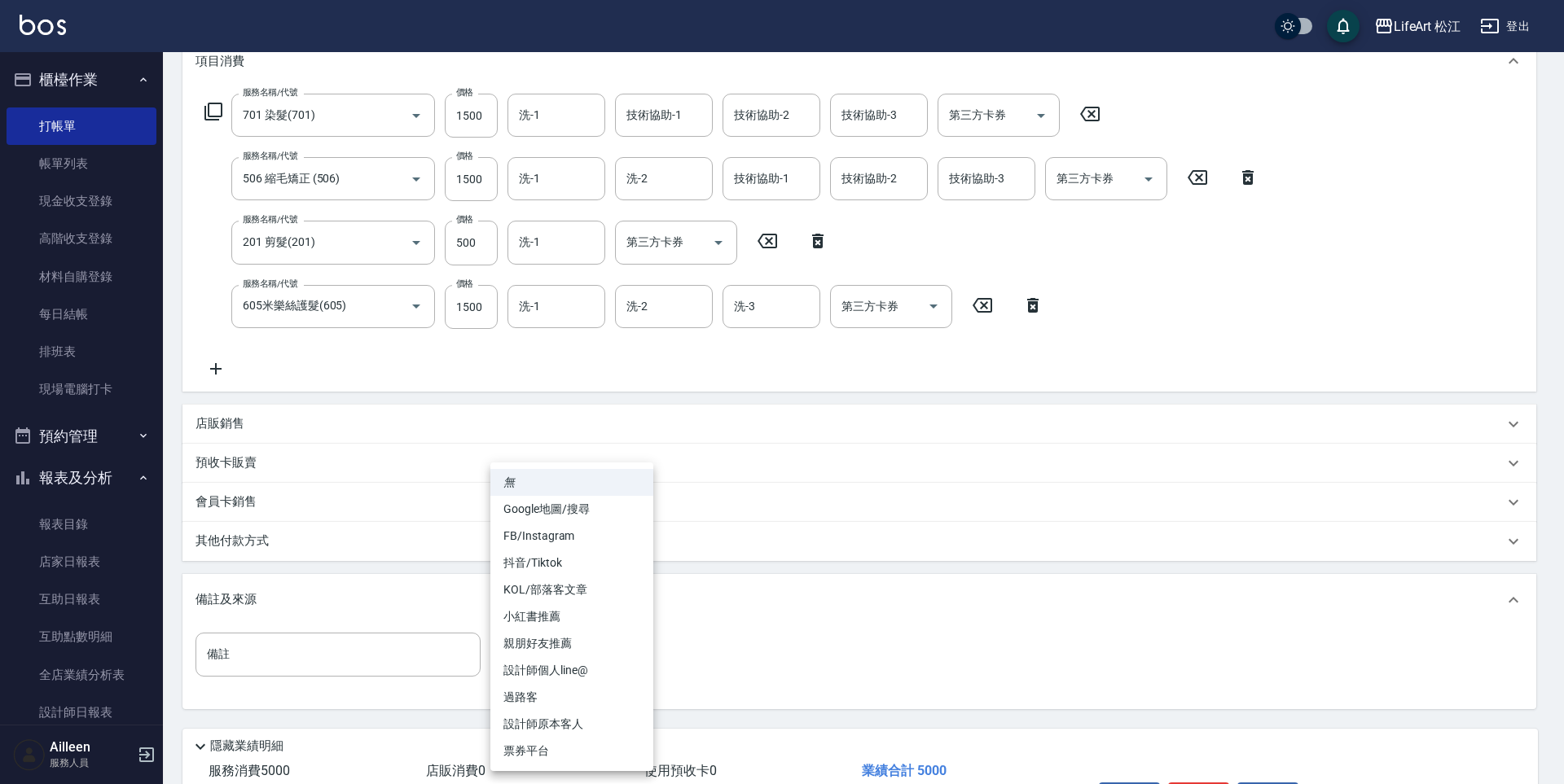
click at [568, 540] on li "FB/Instagram" at bounding box center [572, 536] width 163 height 27
type input "FB/Instagram"
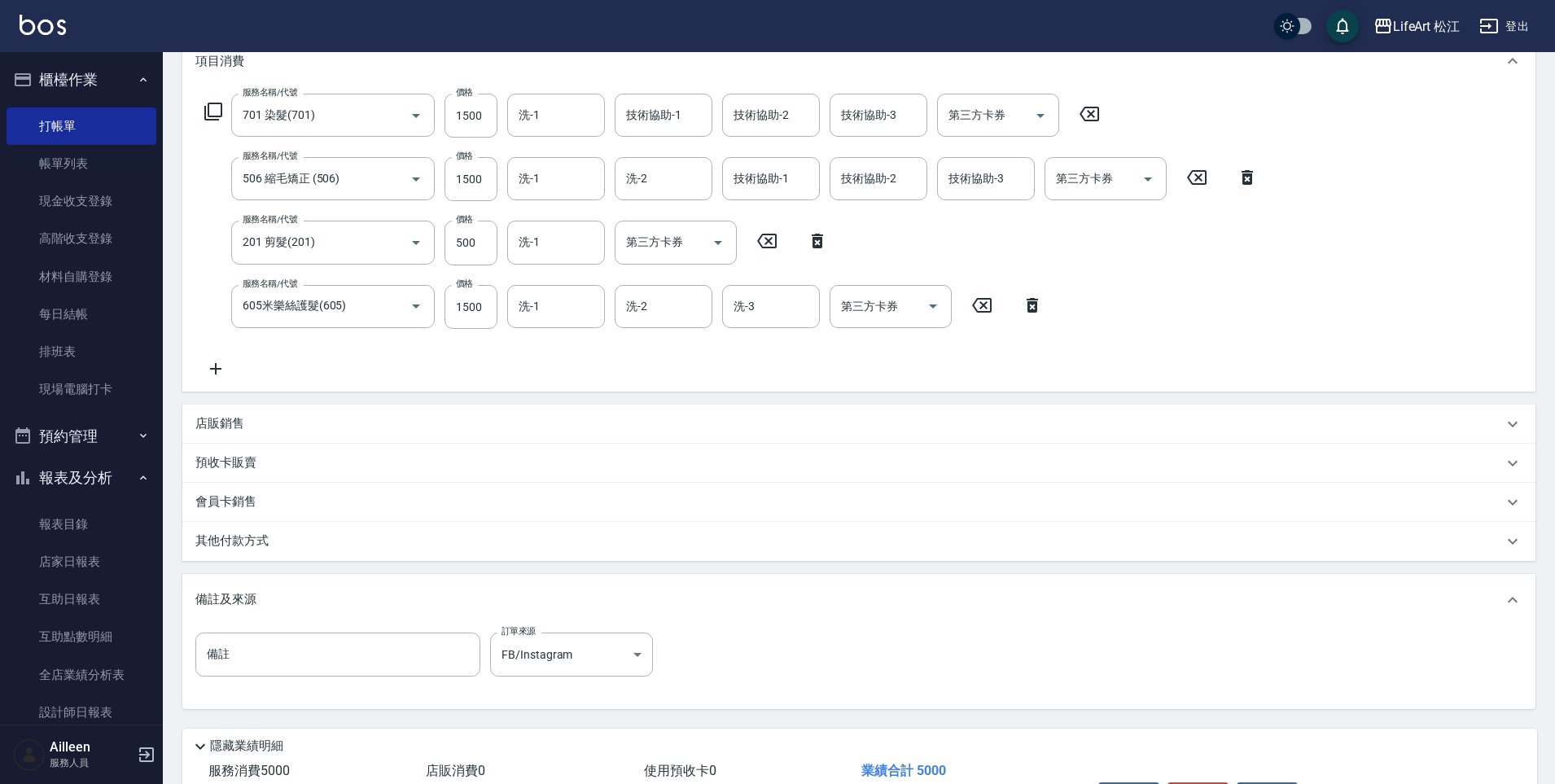
click at [356, 531] on div "其他付款方式" at bounding box center [859, 541] width 1353 height 39
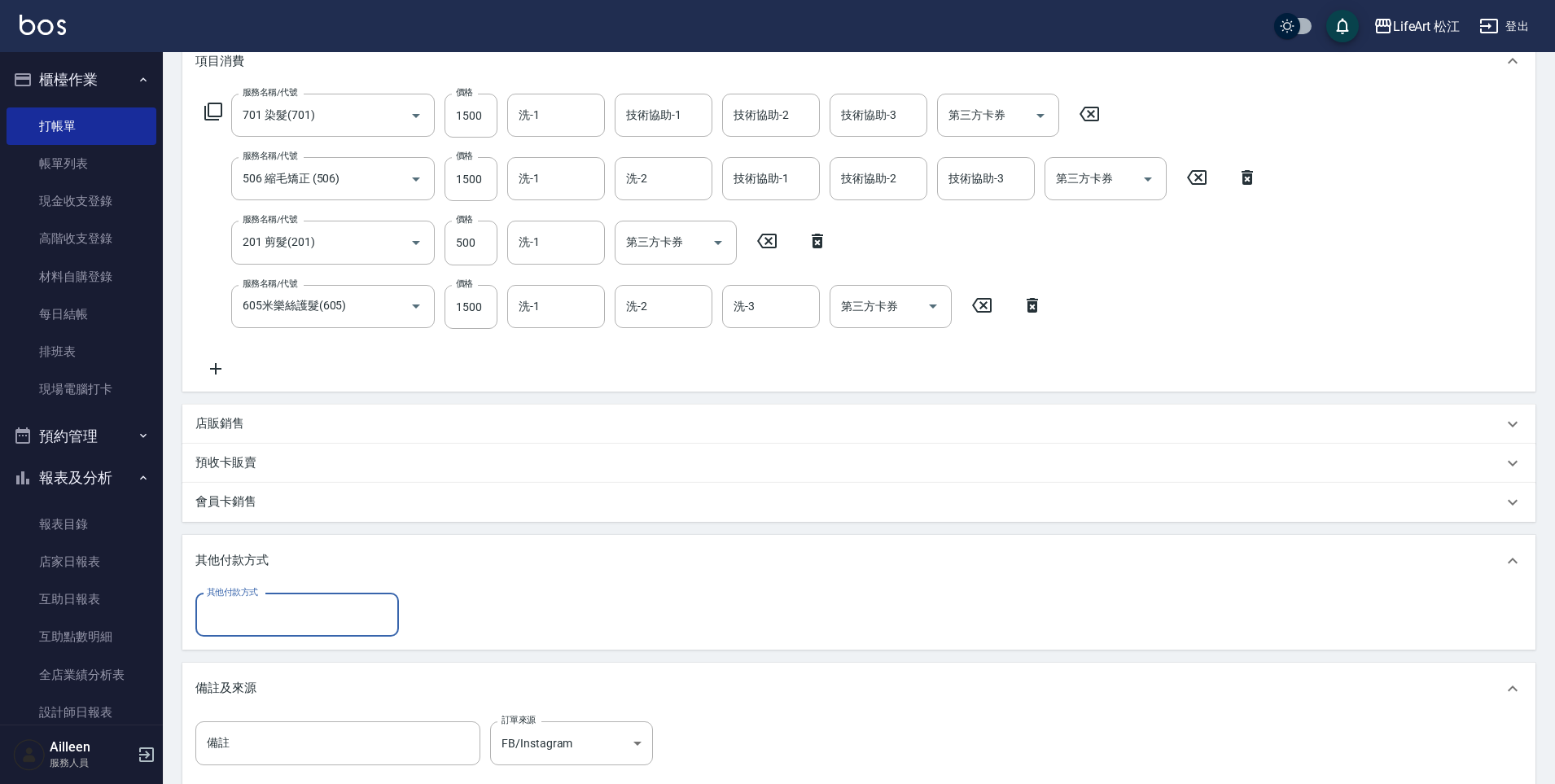
scroll to position [0, 0]
click at [327, 620] on input "其他付款方式" at bounding box center [296, 615] width 189 height 28
click at [304, 740] on span "LinePay" at bounding box center [297, 737] width 203 height 27
type input "LinePay"
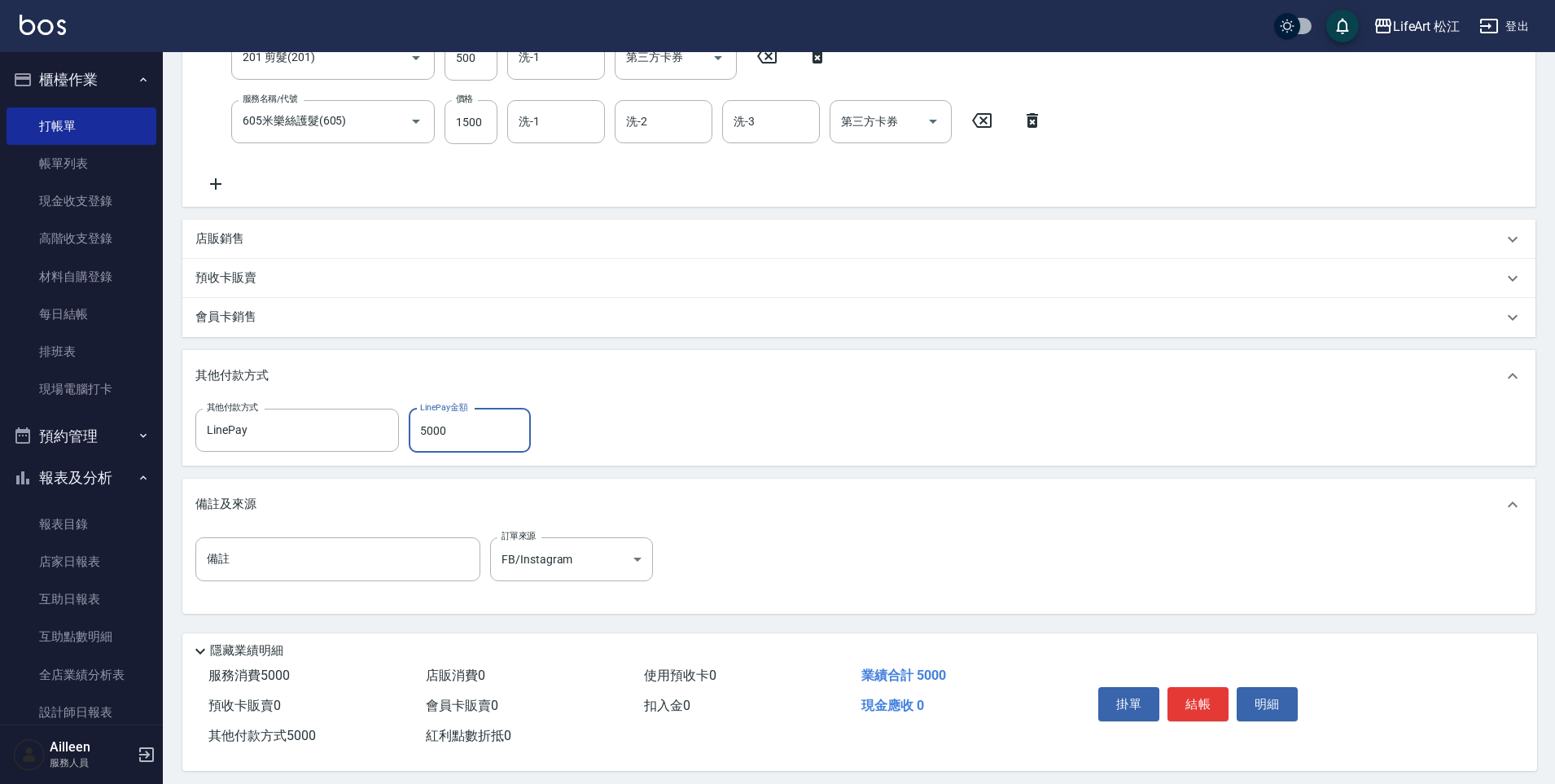
scroll to position [431, 0]
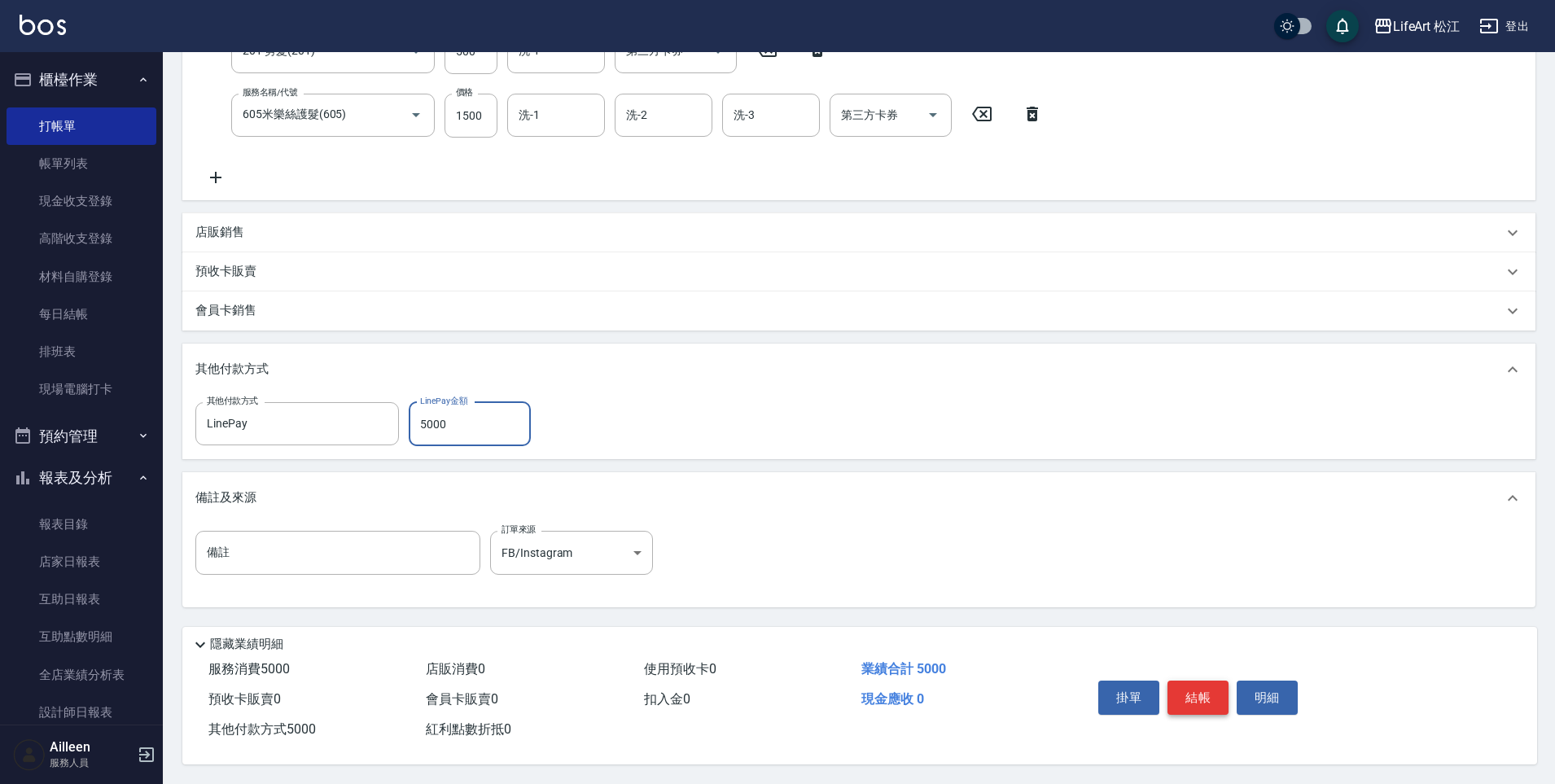
type input "5000"
click at [1210, 696] on button "結帳" at bounding box center [1198, 697] width 61 height 34
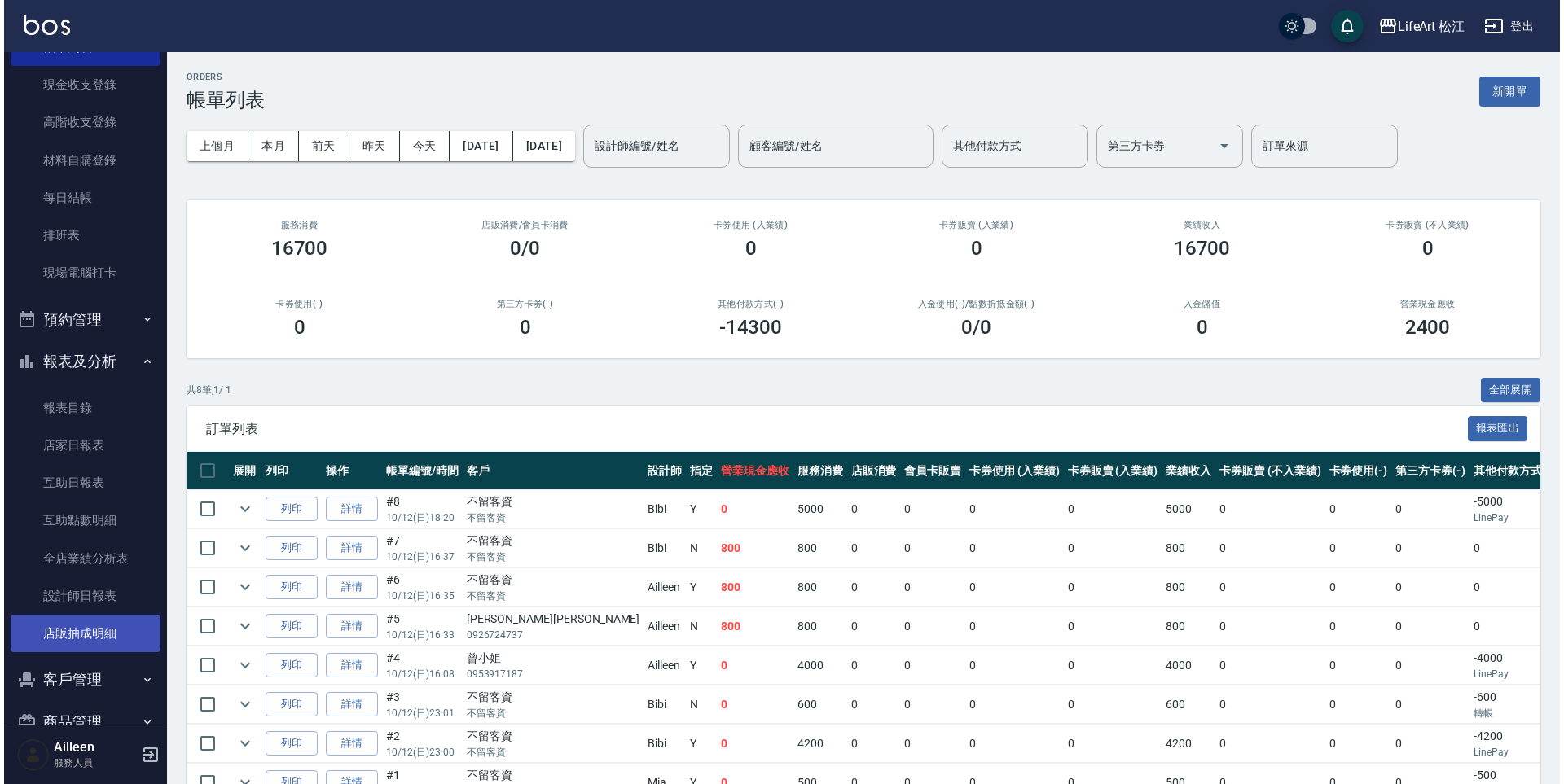
scroll to position [238, 0]
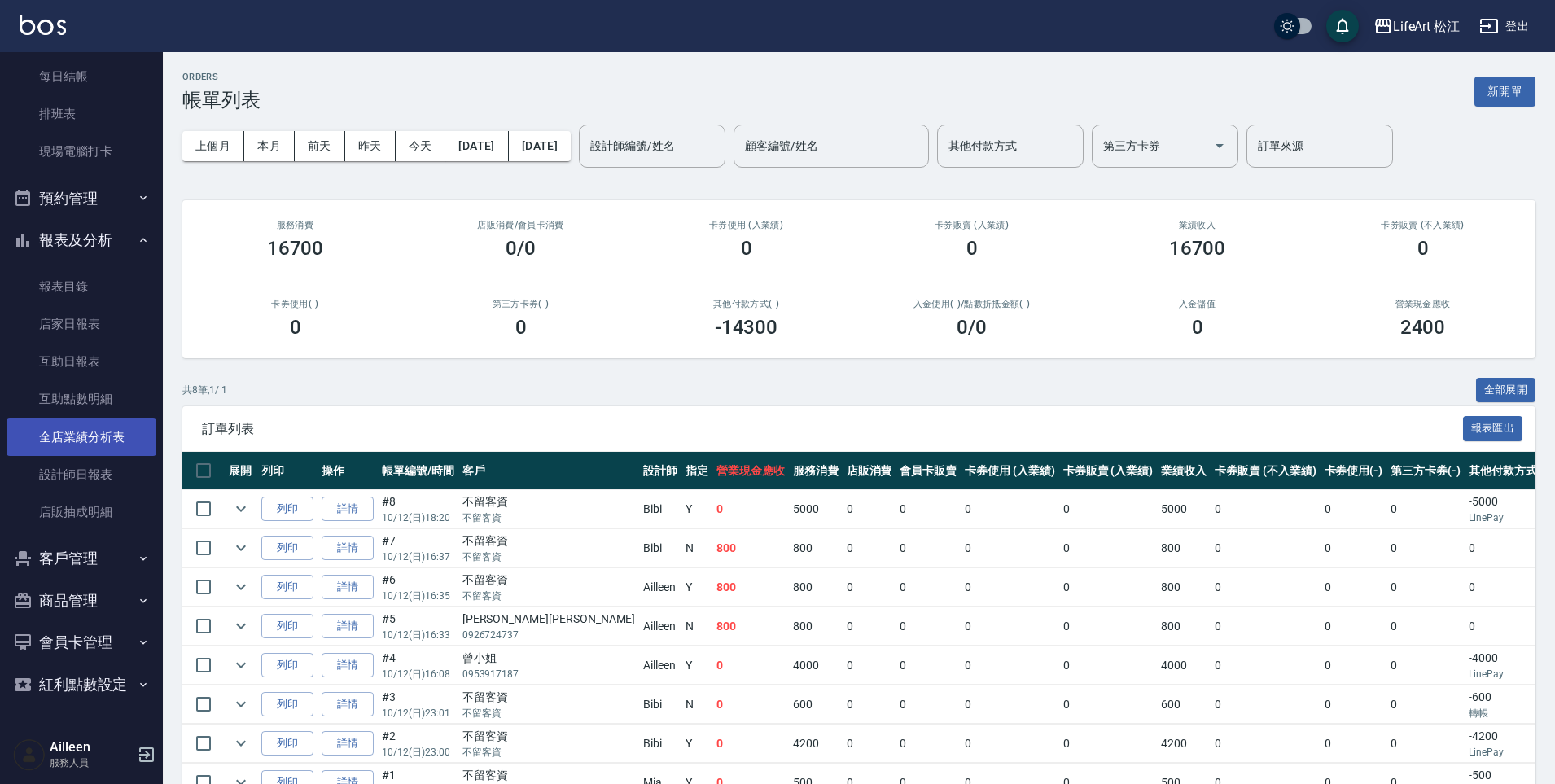
click at [83, 429] on link "全店業績分析表" at bounding box center [81, 437] width 150 height 38
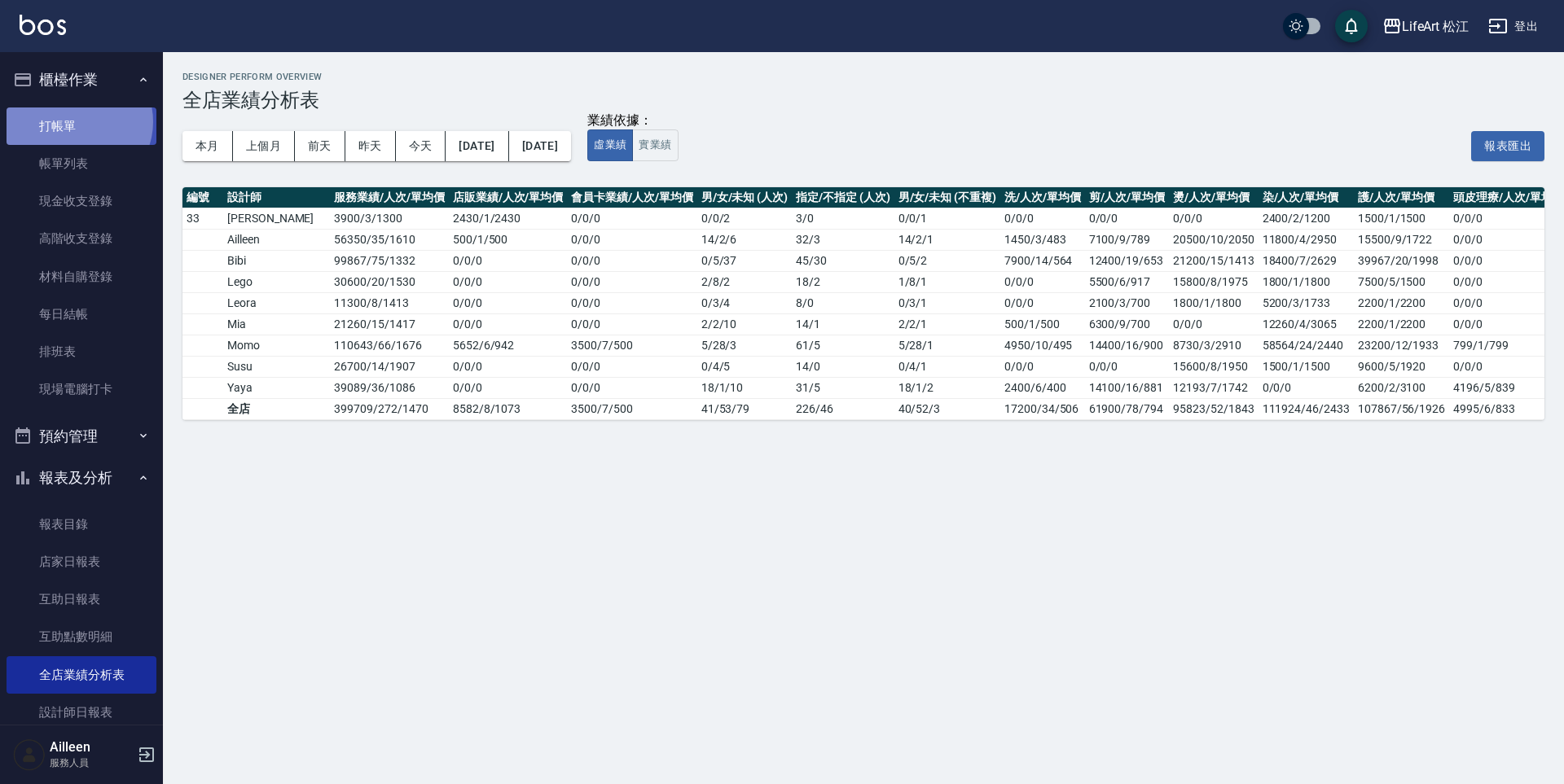
click at [75, 121] on link "打帳單" at bounding box center [81, 126] width 150 height 38
